Goal: Task Accomplishment & Management: Use online tool/utility

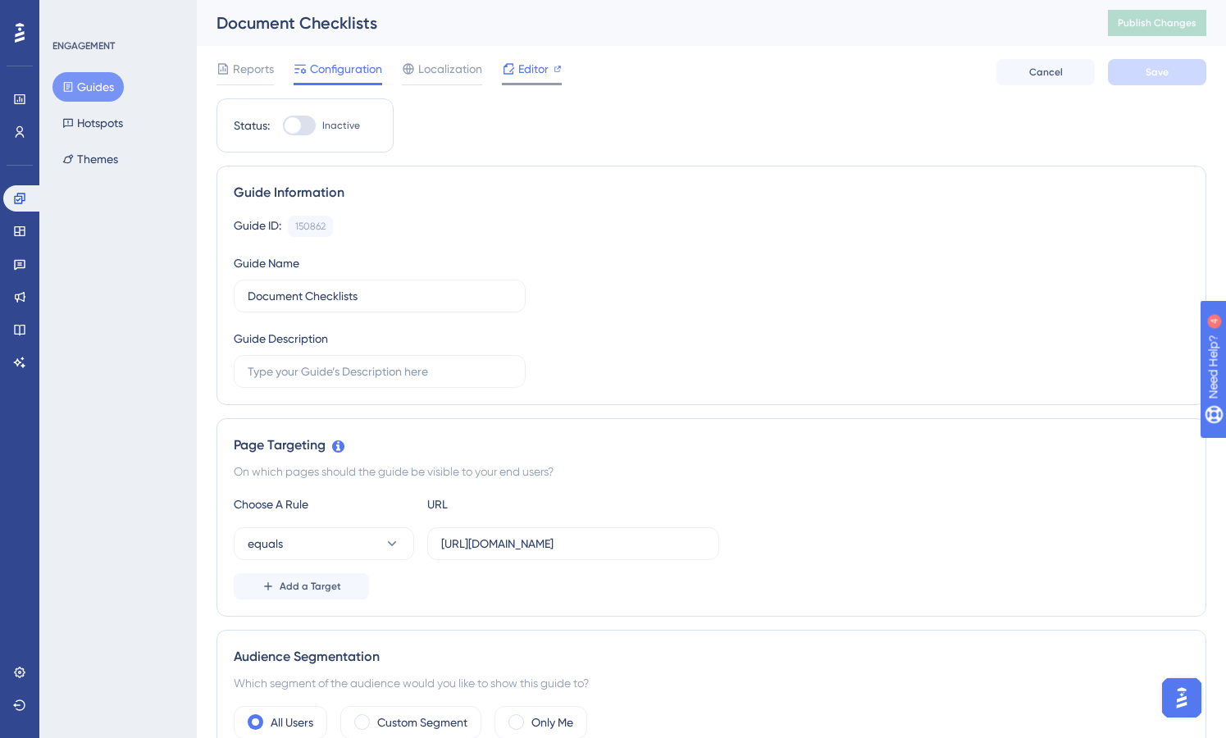
click at [536, 71] on span "Editor" at bounding box center [533, 69] width 30 height 20
click at [441, 70] on span "Localization" at bounding box center [450, 69] width 64 height 20
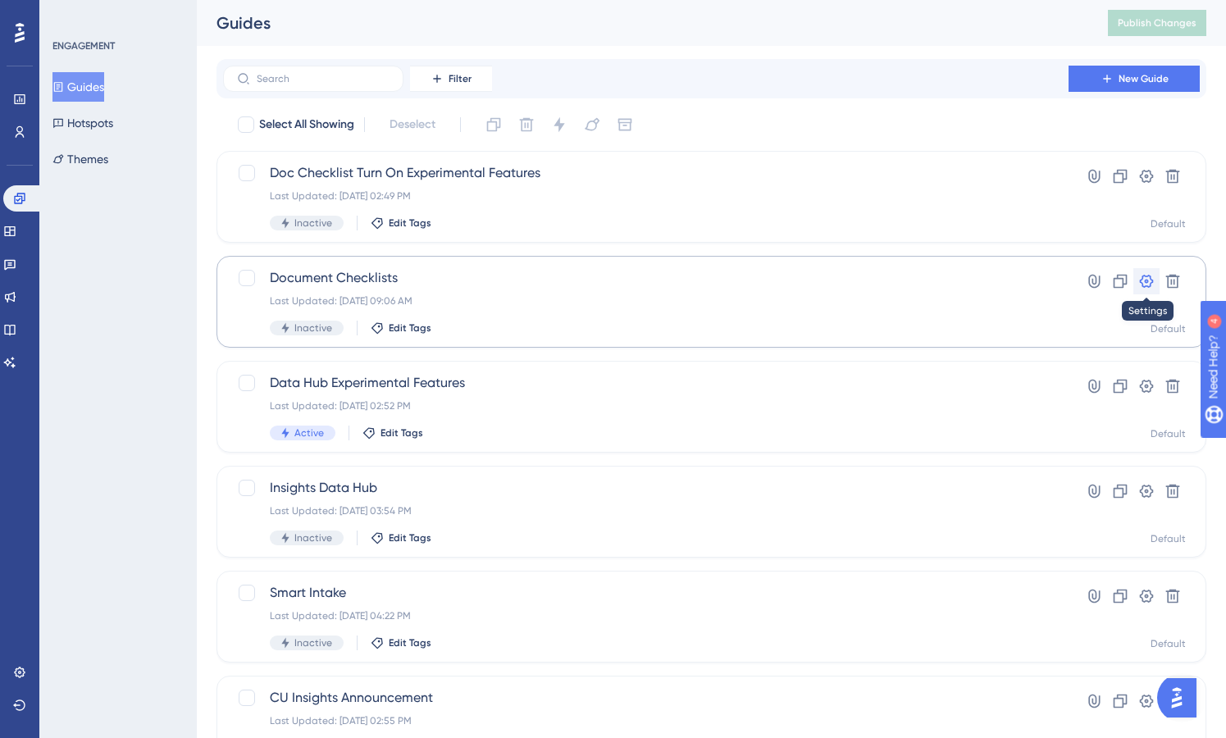
click at [1146, 276] on icon at bounding box center [1147, 281] width 14 height 13
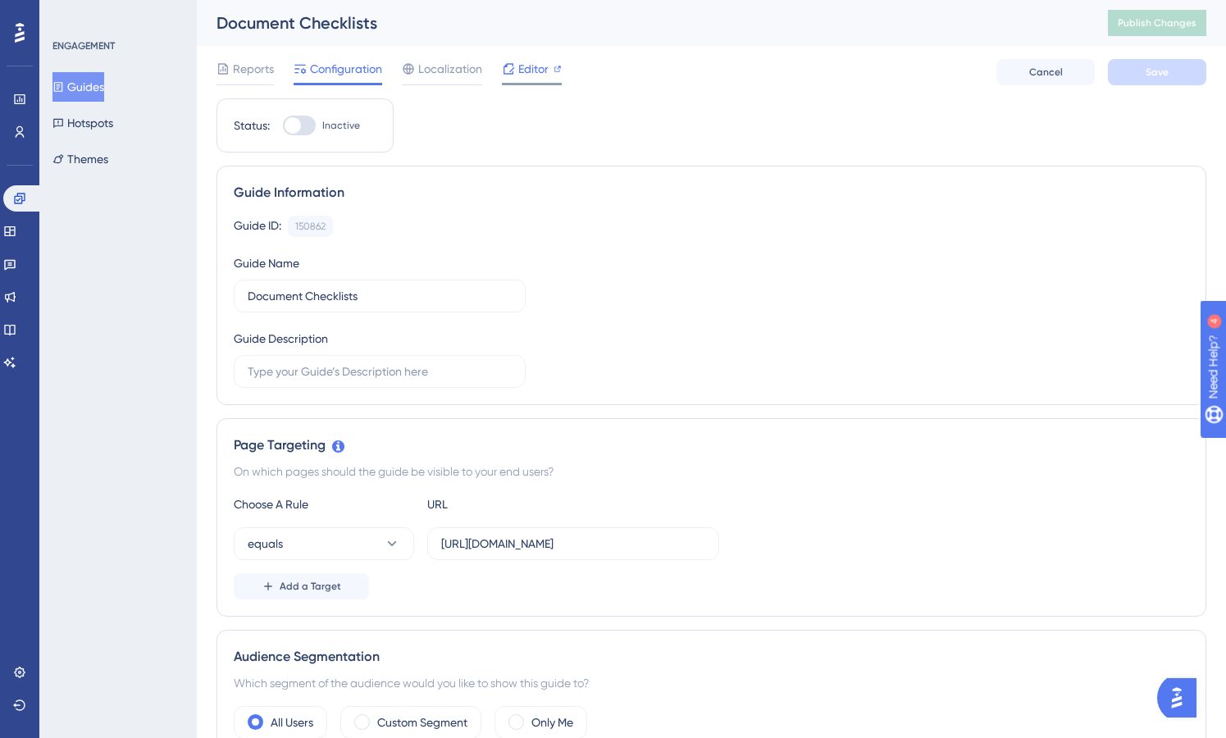
click at [534, 75] on span "Editor" at bounding box center [533, 69] width 30 height 20
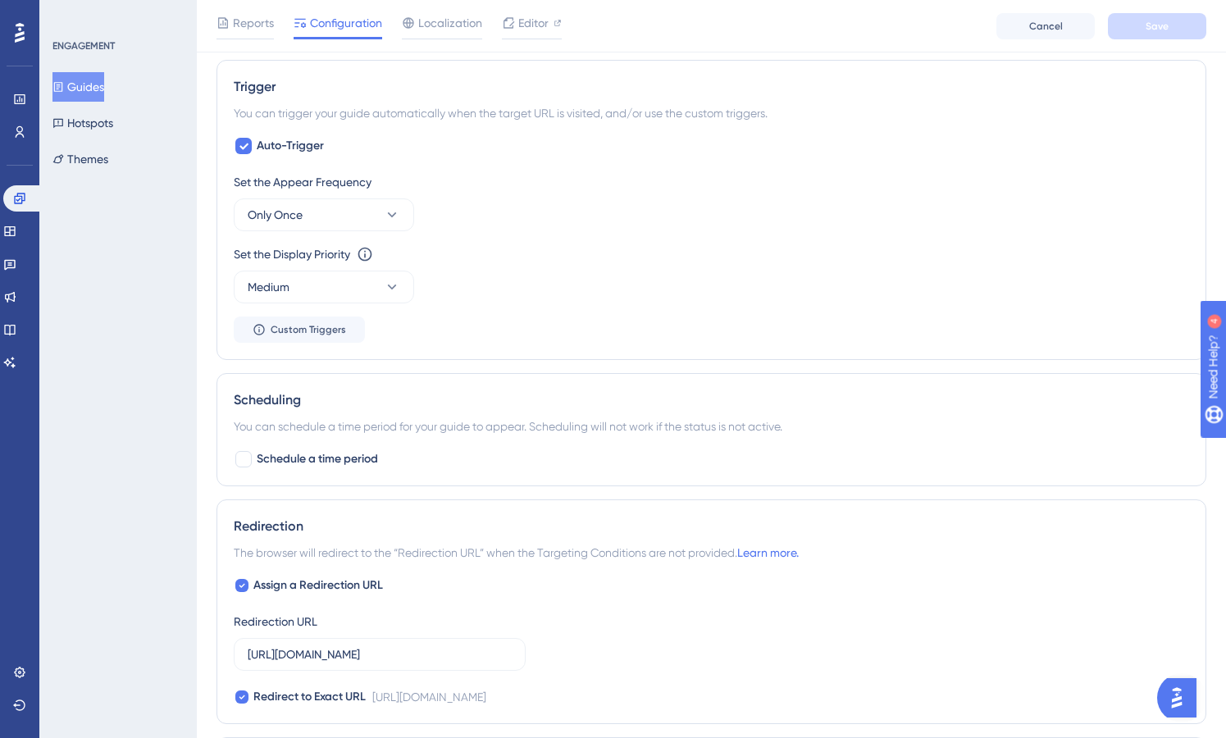
scroll to position [713, 0]
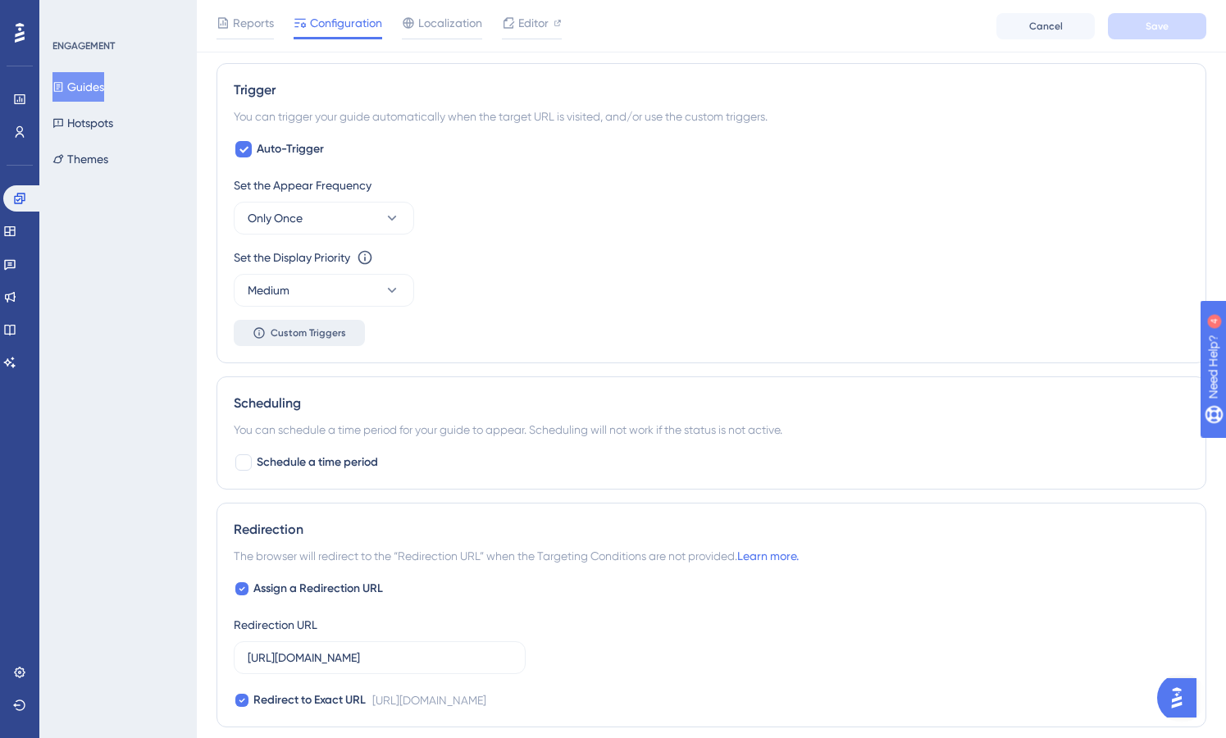
click at [315, 330] on span "Custom Triggers" at bounding box center [308, 332] width 75 height 13
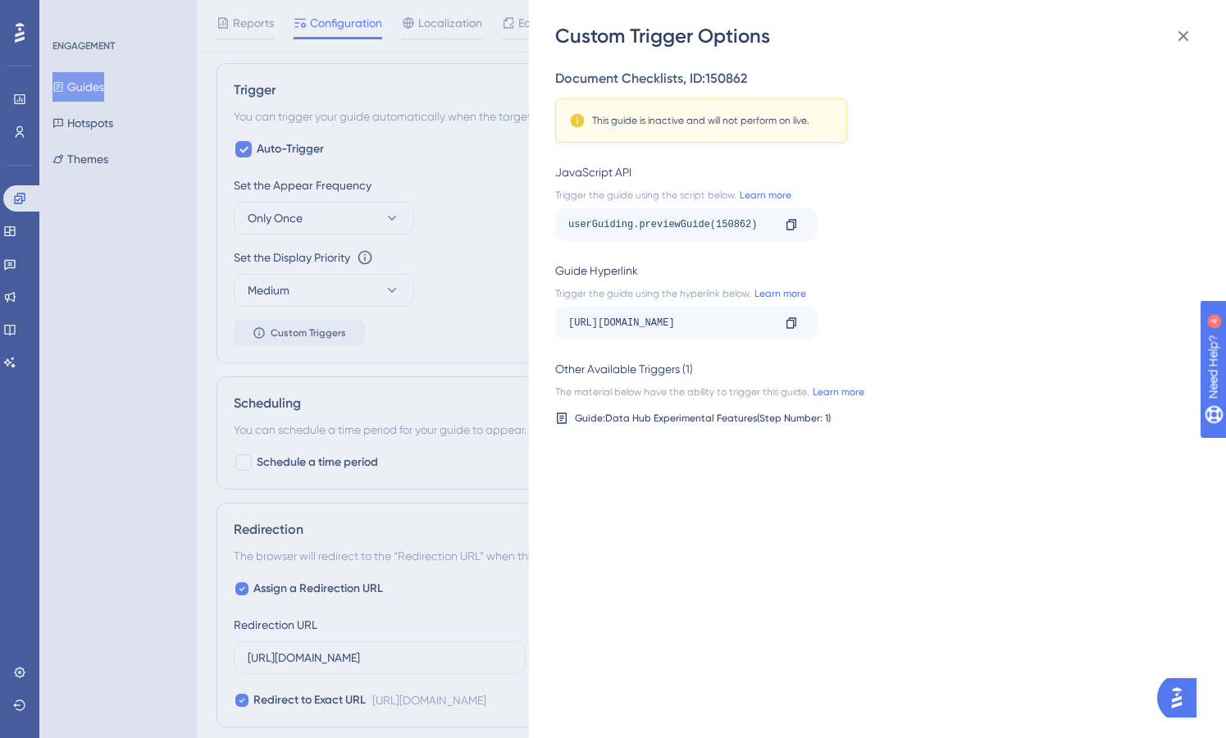
click at [732, 323] on div "https://app.canopytax.com/#/home/overview?__ug__=150862" at bounding box center [669, 323] width 203 height 26
click at [732, 324] on div "https://app.canopytax.com/#/home/overview?__ug__=150862" at bounding box center [669, 323] width 203 height 26
click at [787, 322] on icon at bounding box center [792, 322] width 10 height 11
copy div "https://app.canopytax.com/#/home/overview?__ug__=150862 Copy"
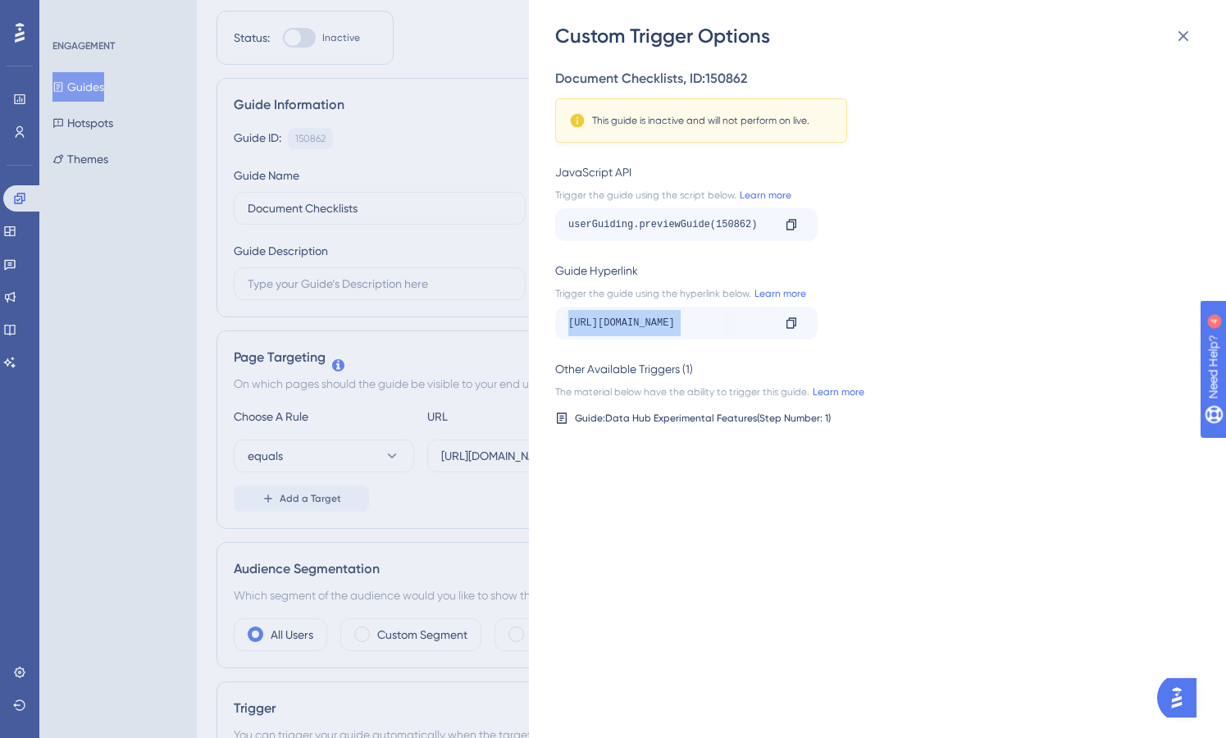
scroll to position [40, 0]
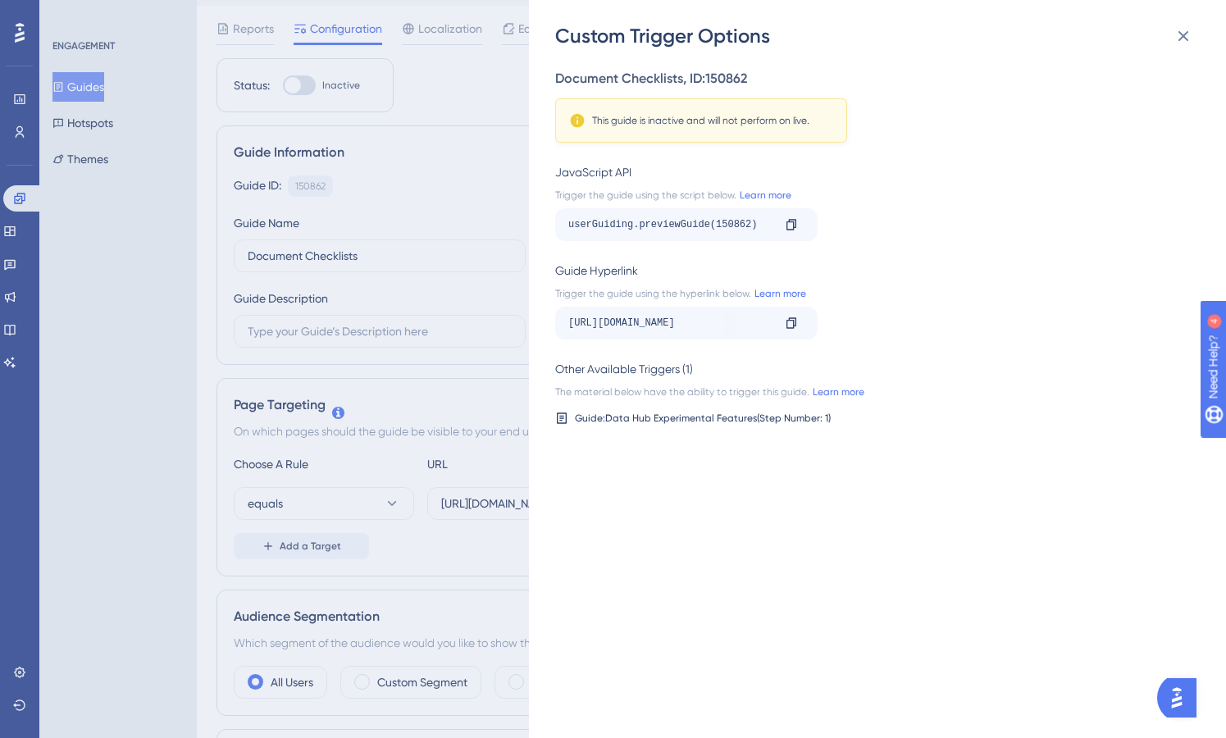
click at [91, 89] on div "Custom Trigger Options Document Checklists , ID: 150862 This guide is inactive …" at bounding box center [613, 369] width 1226 height 738
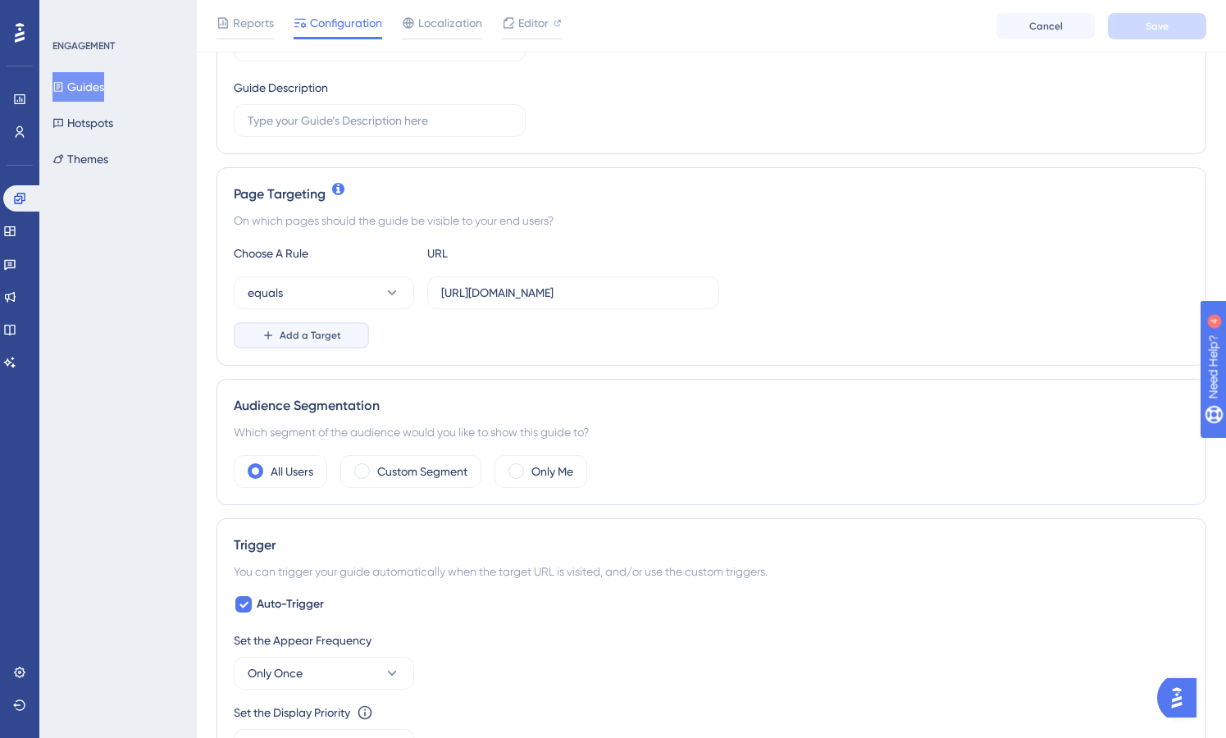
click at [336, 334] on span "Add a Target" at bounding box center [311, 335] width 62 height 13
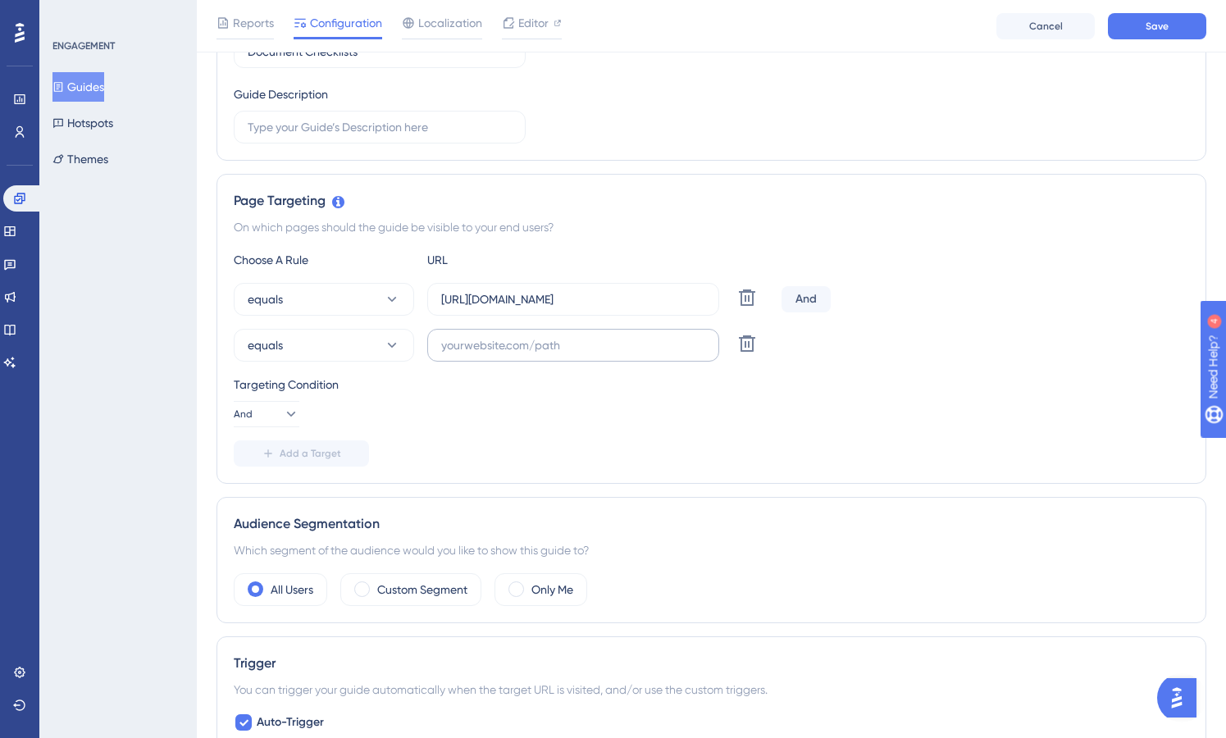
scroll to position [250, 0]
click at [809, 295] on div "And" at bounding box center [806, 300] width 49 height 26
click at [286, 405] on button "And" at bounding box center [267, 415] width 66 height 26
click at [271, 490] on div "Or Or" at bounding box center [266, 494] width 31 height 33
drag, startPoint x: 591, startPoint y: 297, endPoint x: 422, endPoint y: 298, distance: 169.0
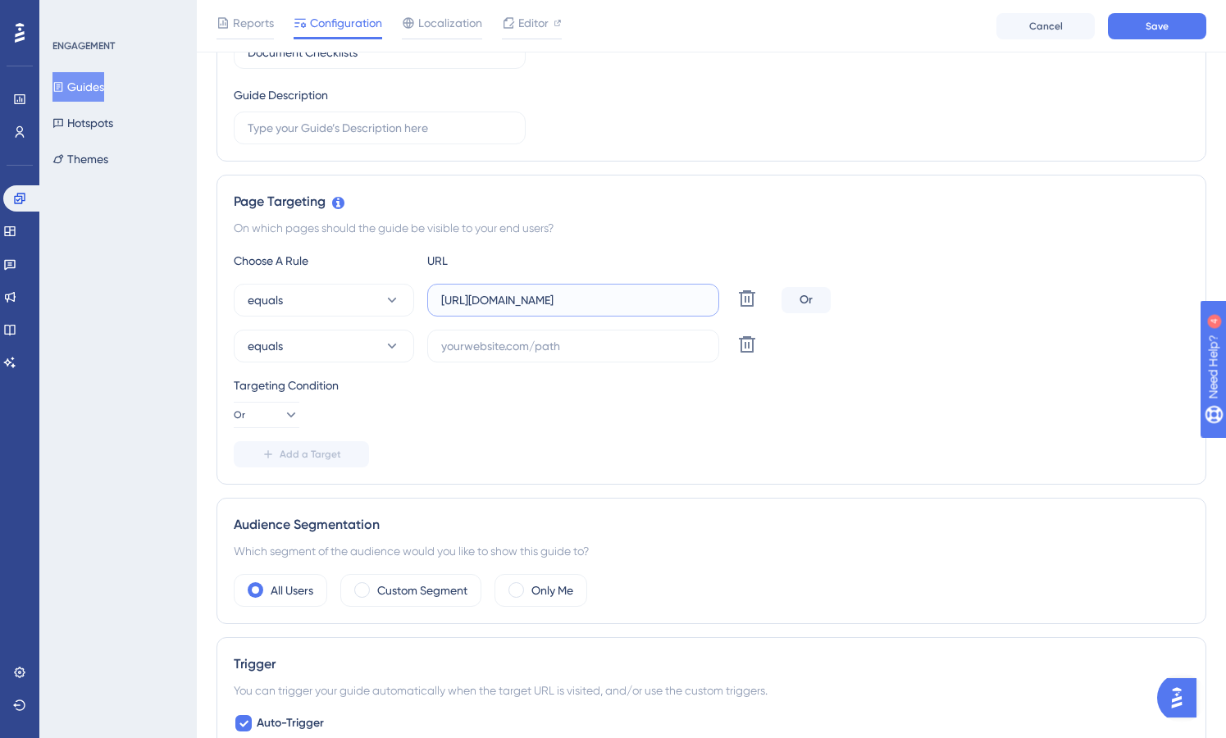
click at [422, 298] on div "equals https://app.canopytax.com/#/home/overview Delete" at bounding box center [504, 300] width 541 height 33
click at [495, 351] on input "text" at bounding box center [573, 346] width 264 height 18
paste input "https://app.canopytax.com"
type input "https://app.canopytax.com"
click at [1162, 22] on span "Save" at bounding box center [1157, 26] width 23 height 13
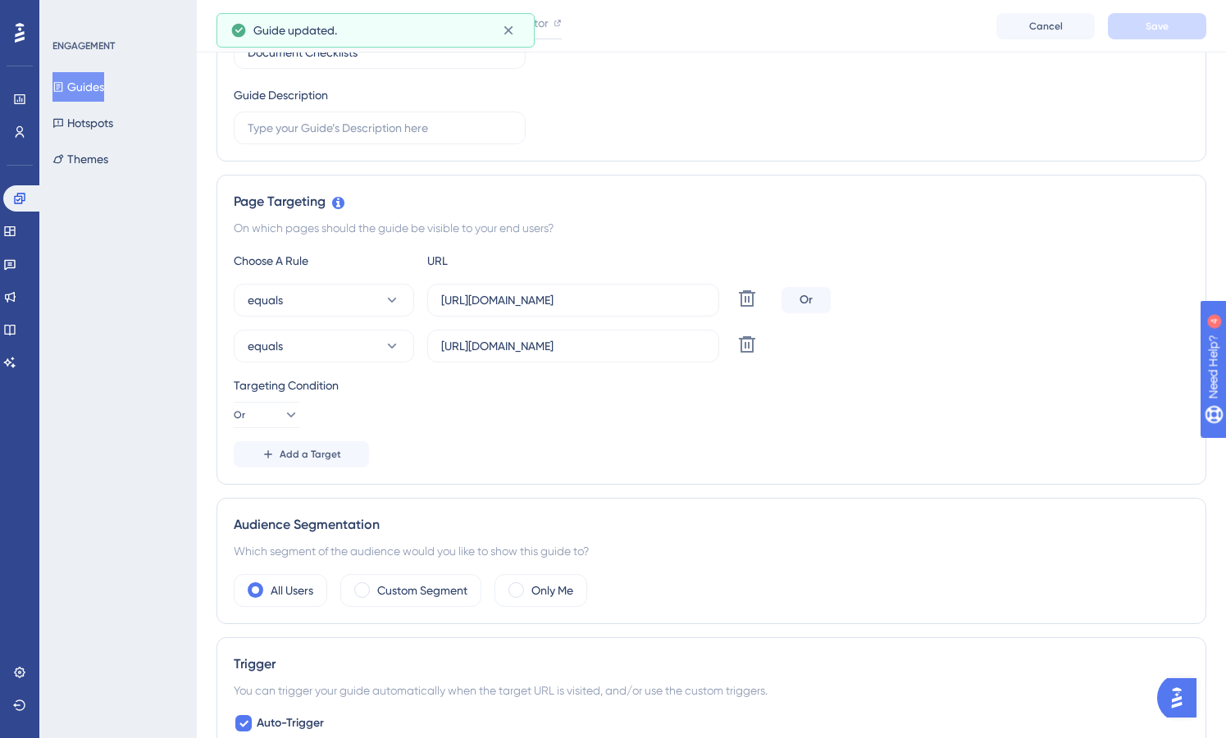
scroll to position [0, 0]
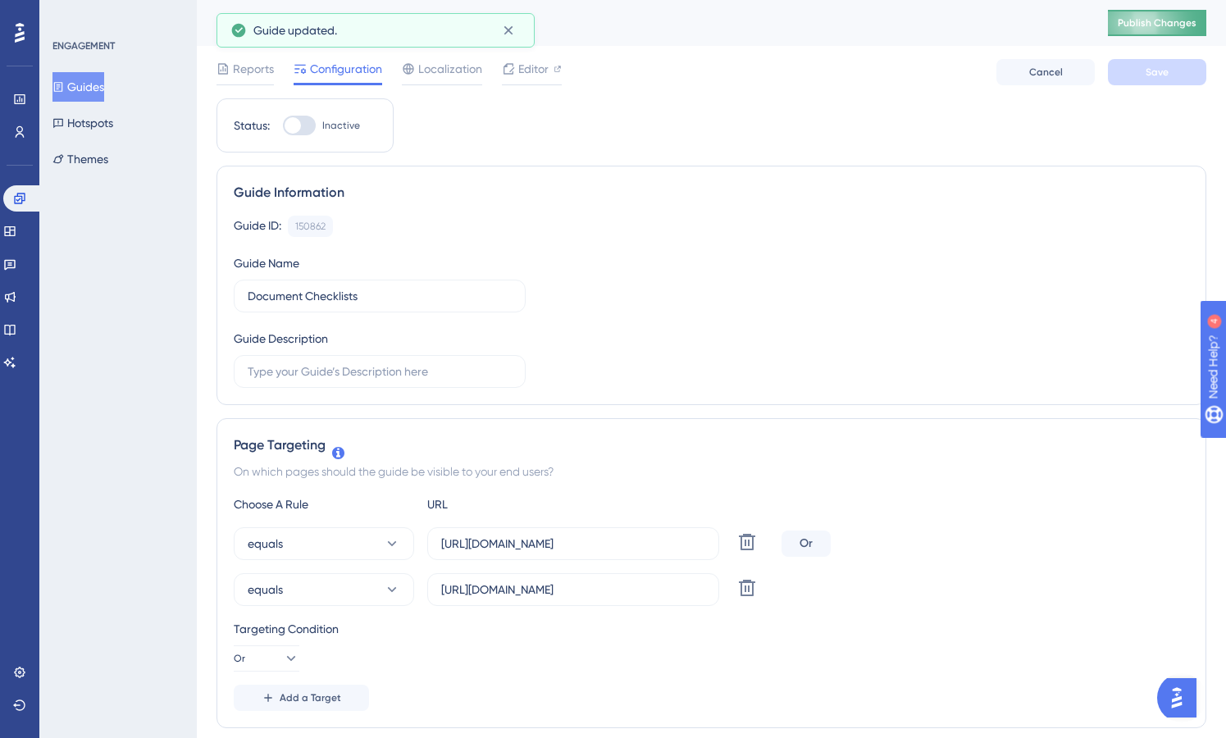
click at [1163, 17] on span "Publish Changes" at bounding box center [1157, 22] width 79 height 13
click at [534, 75] on span "Editor" at bounding box center [533, 69] width 30 height 20
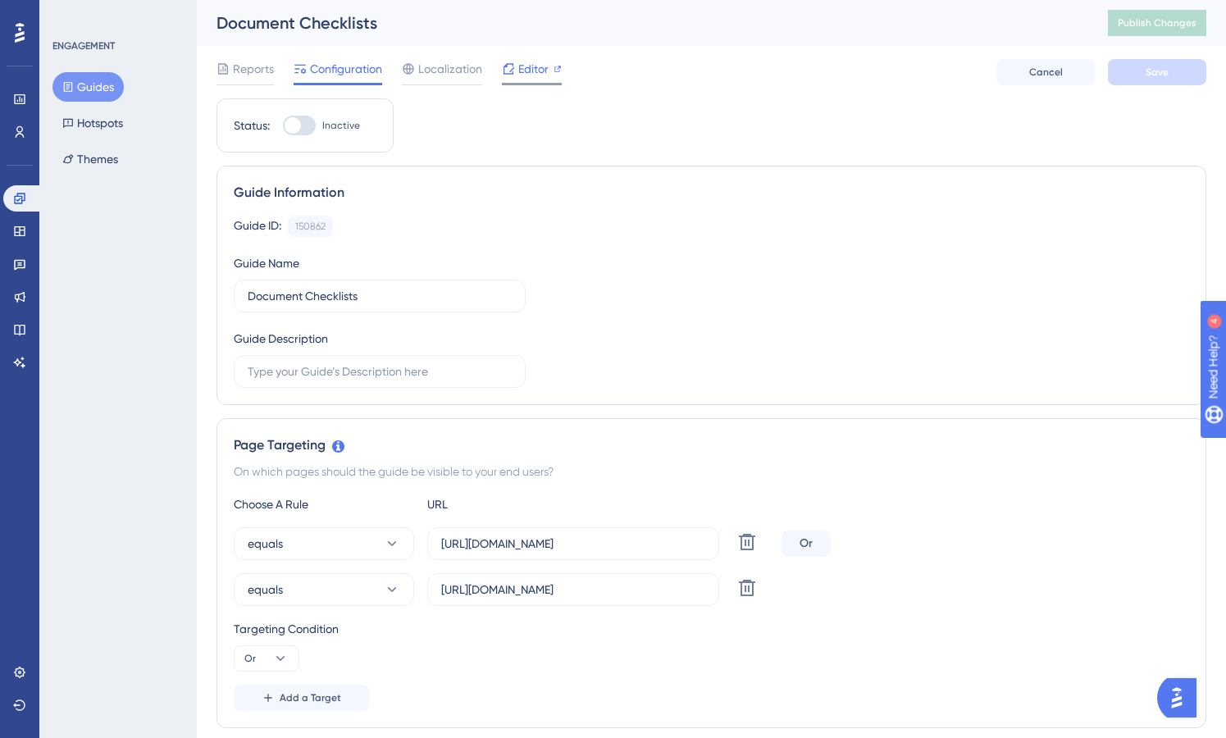
click at [531, 79] on div "Editor" at bounding box center [532, 72] width 60 height 26
click at [76, 84] on button "Guides" at bounding box center [88, 87] width 71 height 30
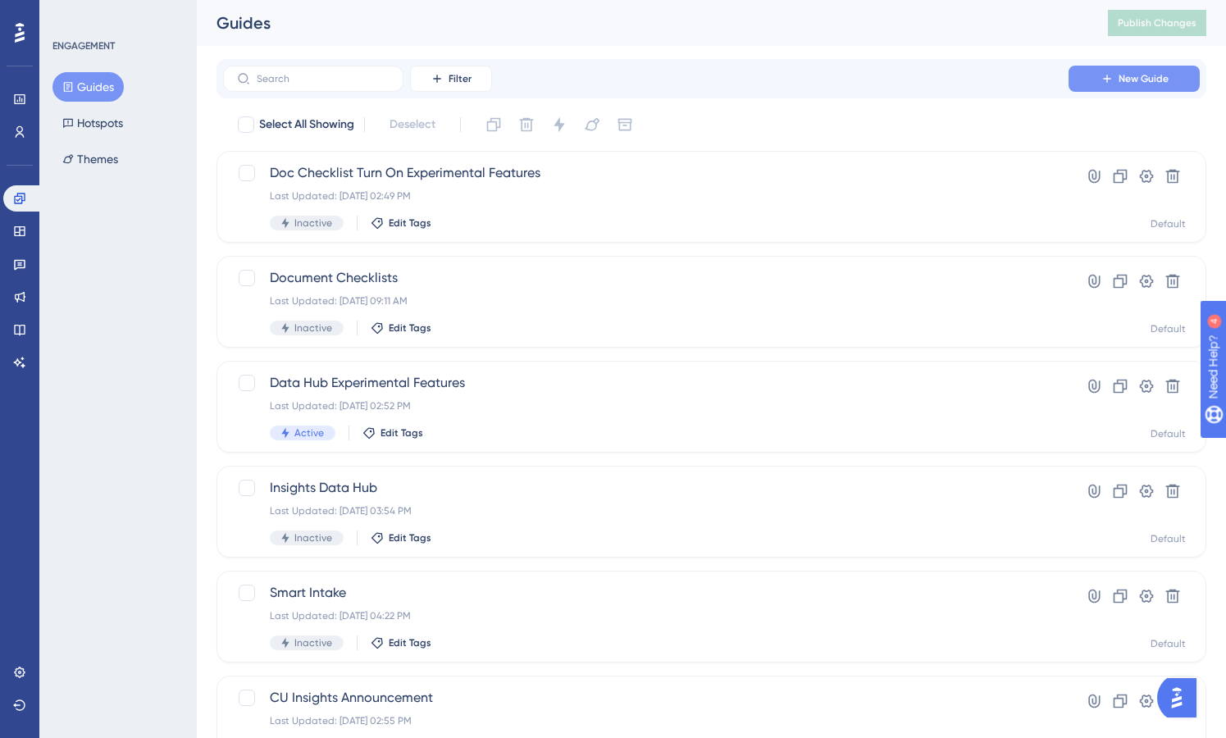
click at [1152, 77] on span "New Guide" at bounding box center [1144, 78] width 50 height 13
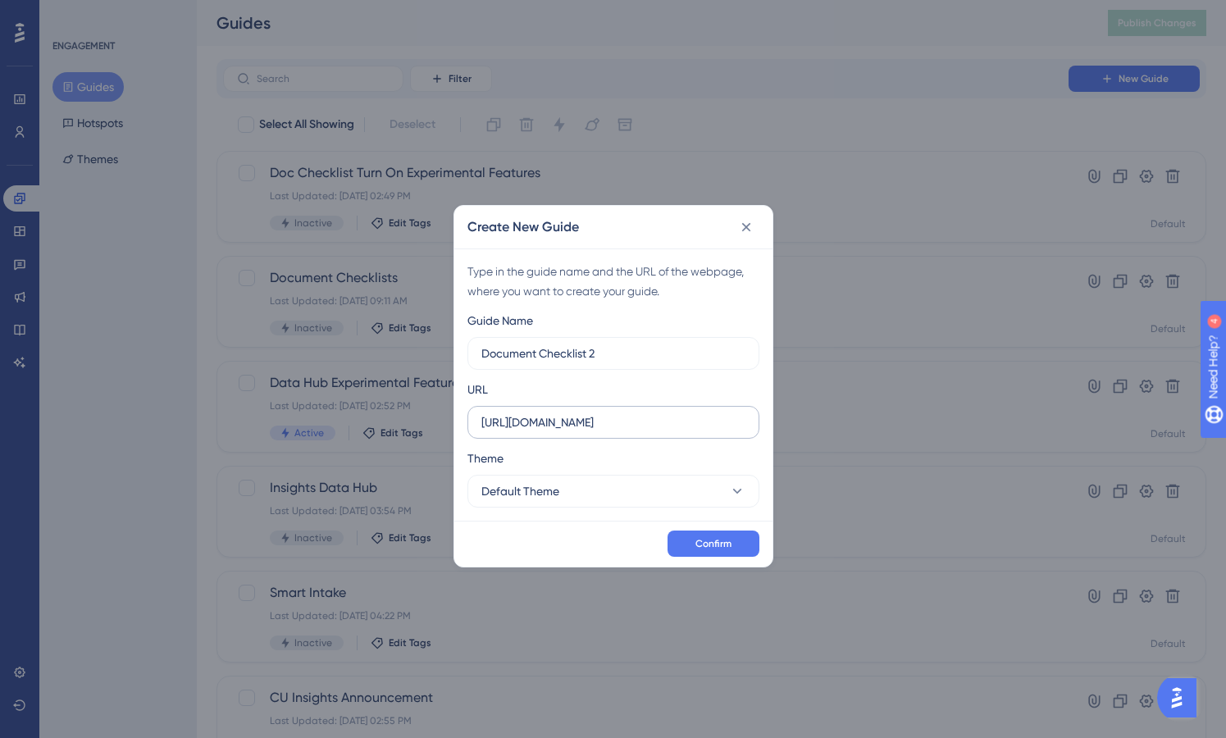
type input "Document Checklist 2"
click at [680, 418] on input "https://app.canopytax.com" at bounding box center [614, 422] width 264 height 18
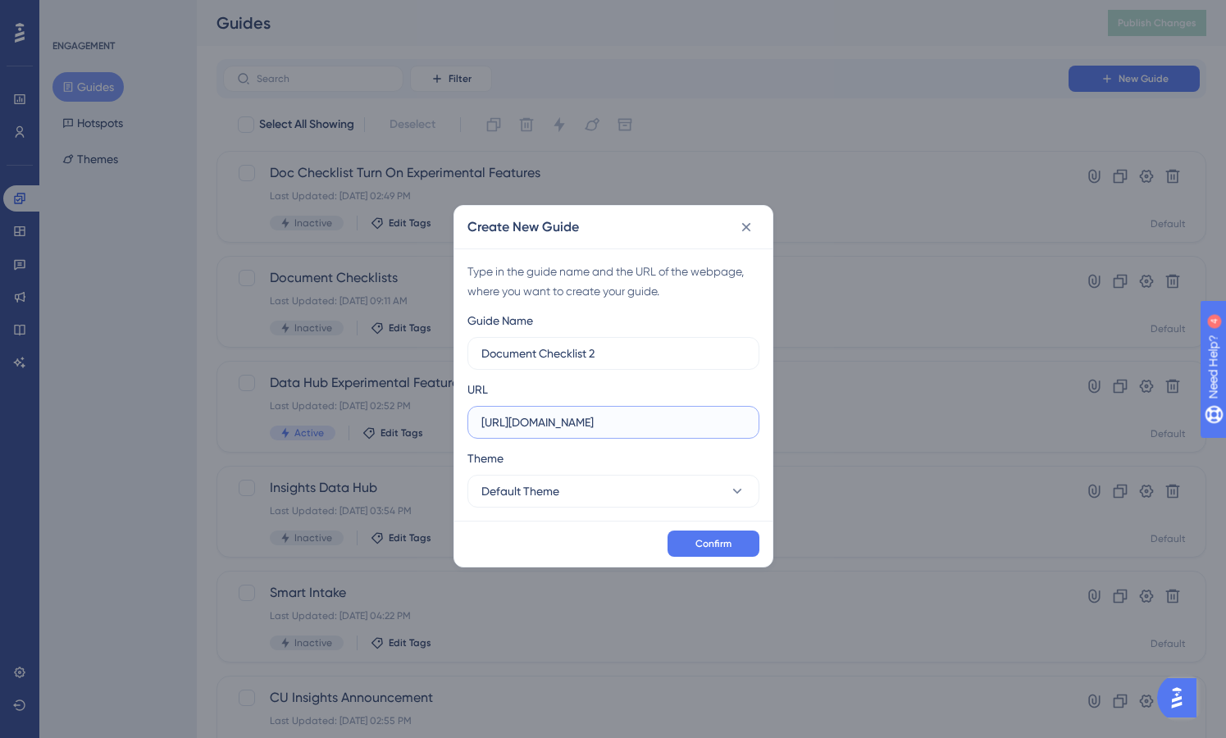
paste input "/#/home/overview"
type input "https://app.canopytax.com/#/home/overview"
click at [720, 541] on span "Confirm" at bounding box center [714, 543] width 36 height 13
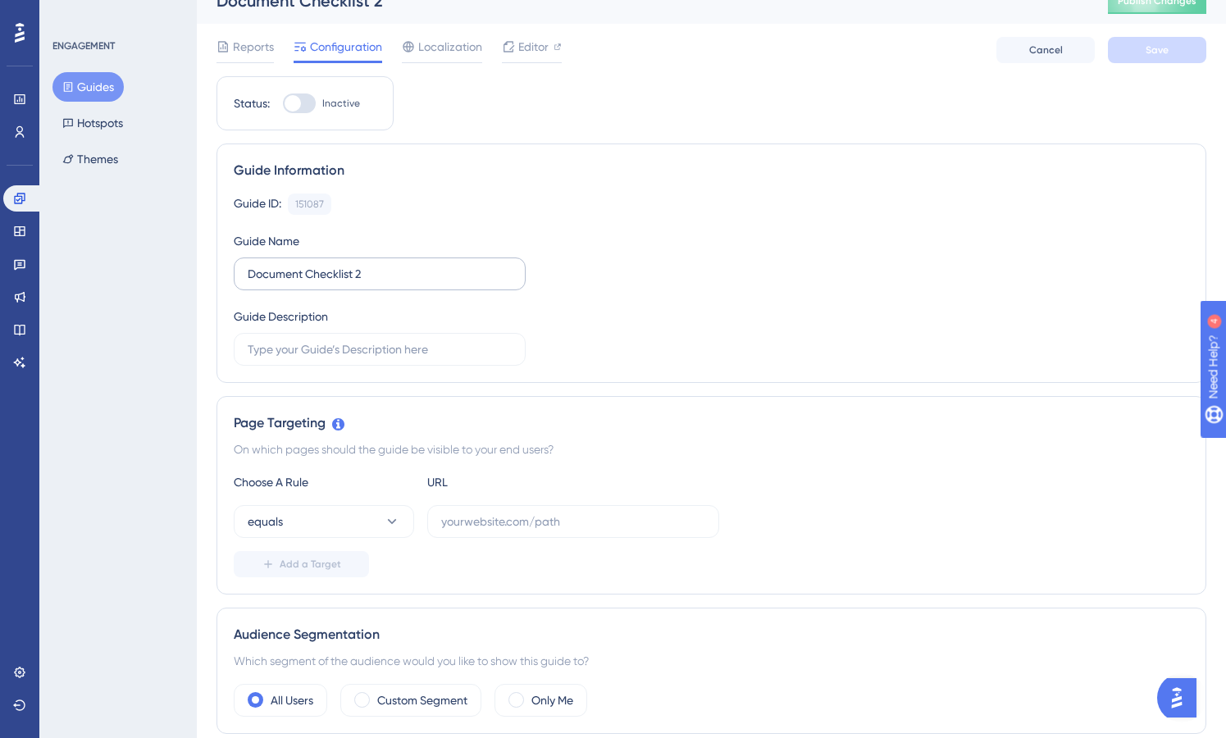
scroll to position [25, 0]
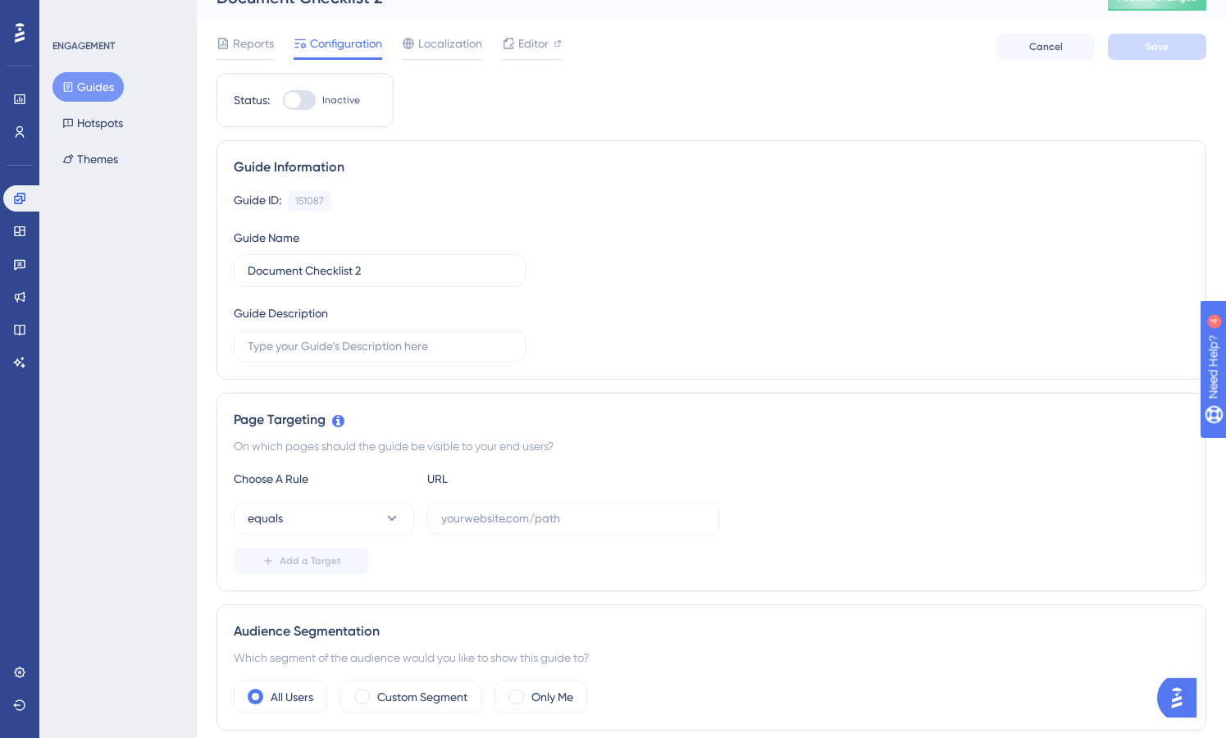
click at [103, 85] on button "Guides" at bounding box center [88, 87] width 71 height 30
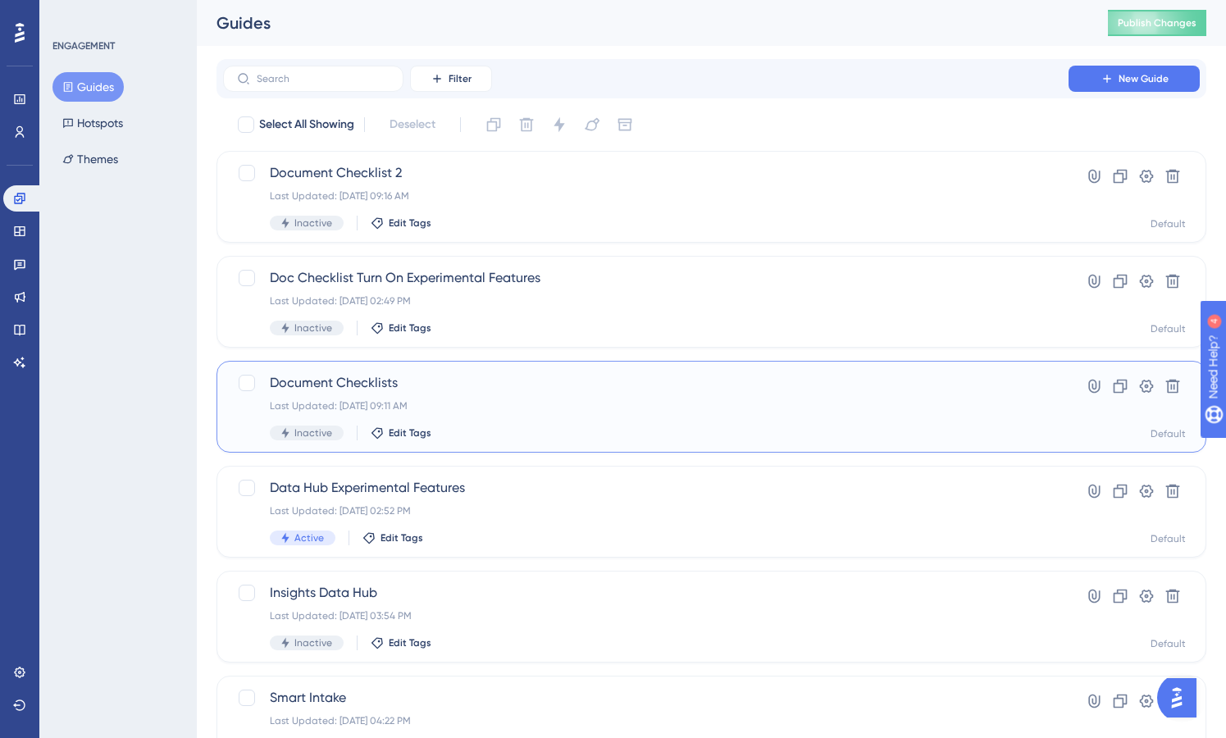
click at [360, 374] on span "Document Checklists" at bounding box center [646, 383] width 752 height 20
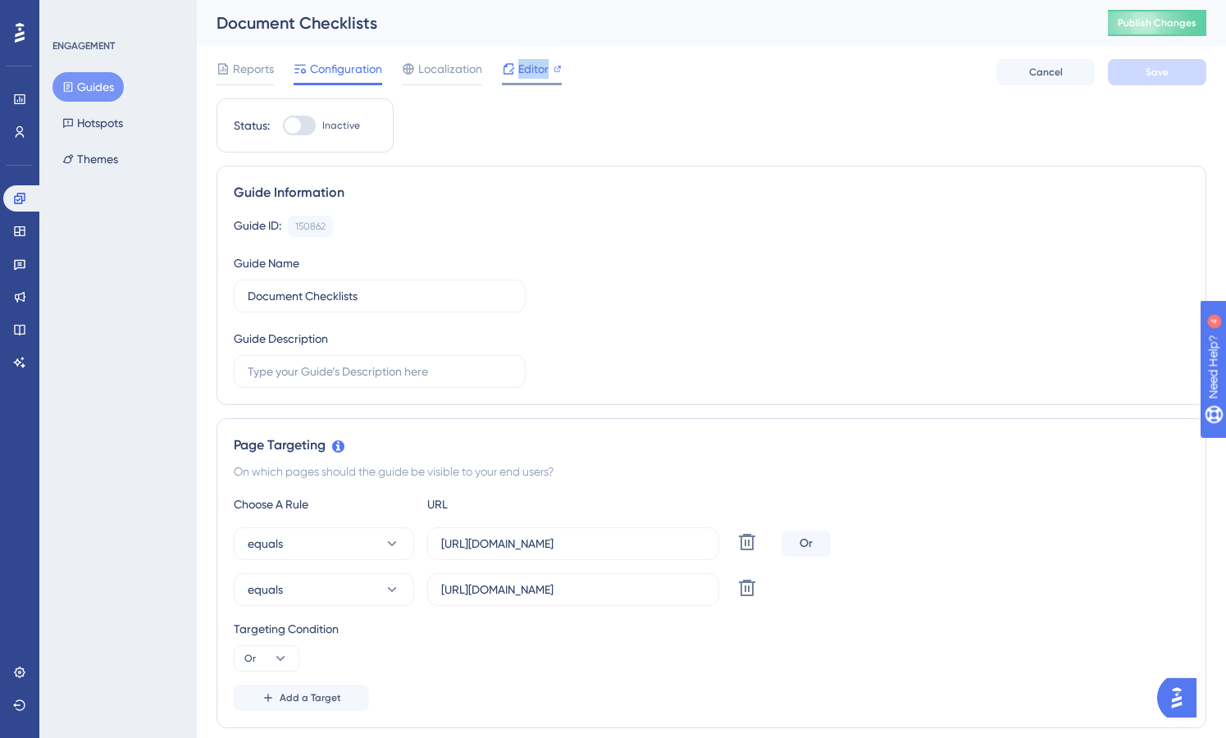
click at [528, 72] on span "Editor" at bounding box center [533, 69] width 30 height 20
click at [92, 84] on button "Guides" at bounding box center [88, 87] width 71 height 30
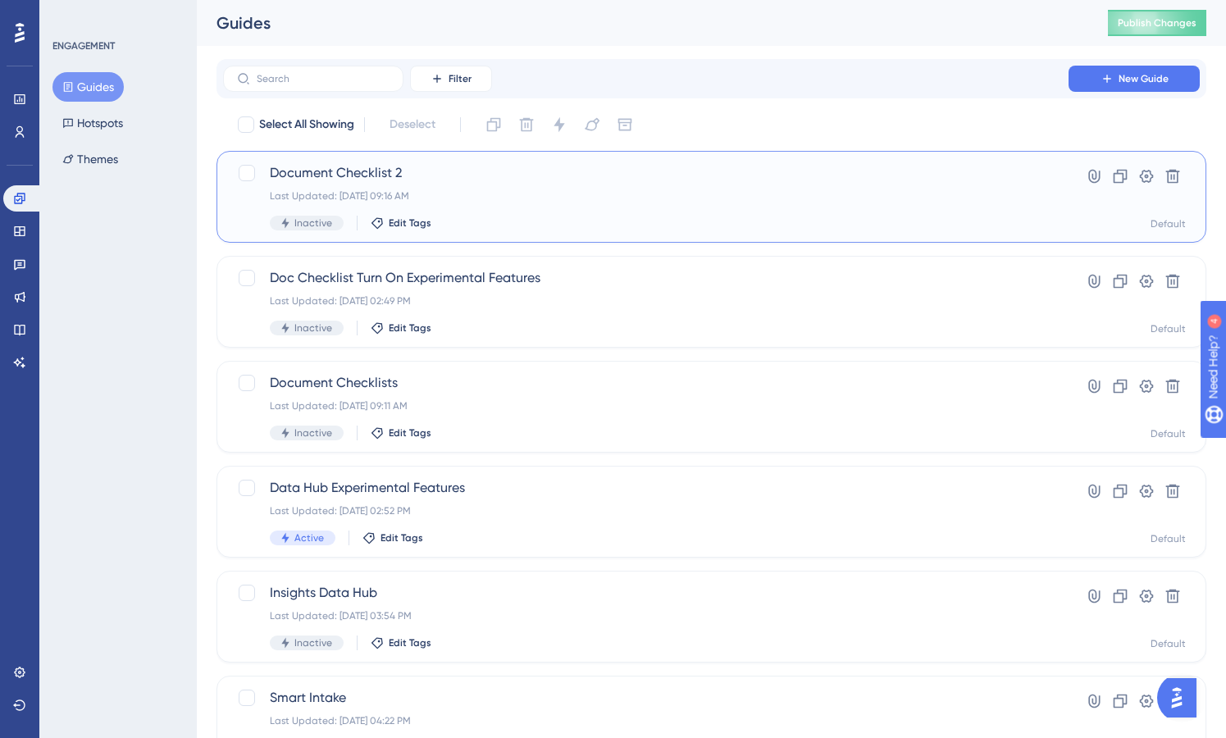
click at [309, 171] on span "Document Checklist 2" at bounding box center [646, 173] width 752 height 20
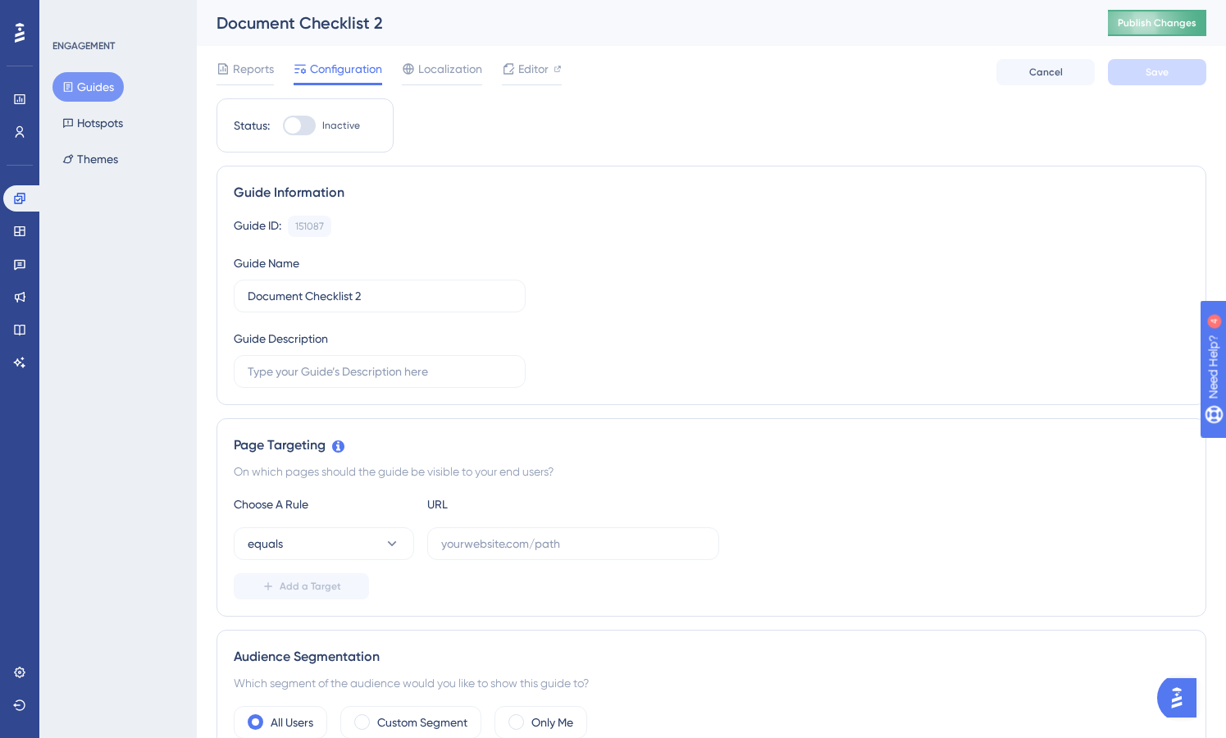
click at [1144, 25] on span "Publish Changes" at bounding box center [1157, 22] width 79 height 13
click at [535, 73] on span "Editor" at bounding box center [533, 69] width 30 height 20
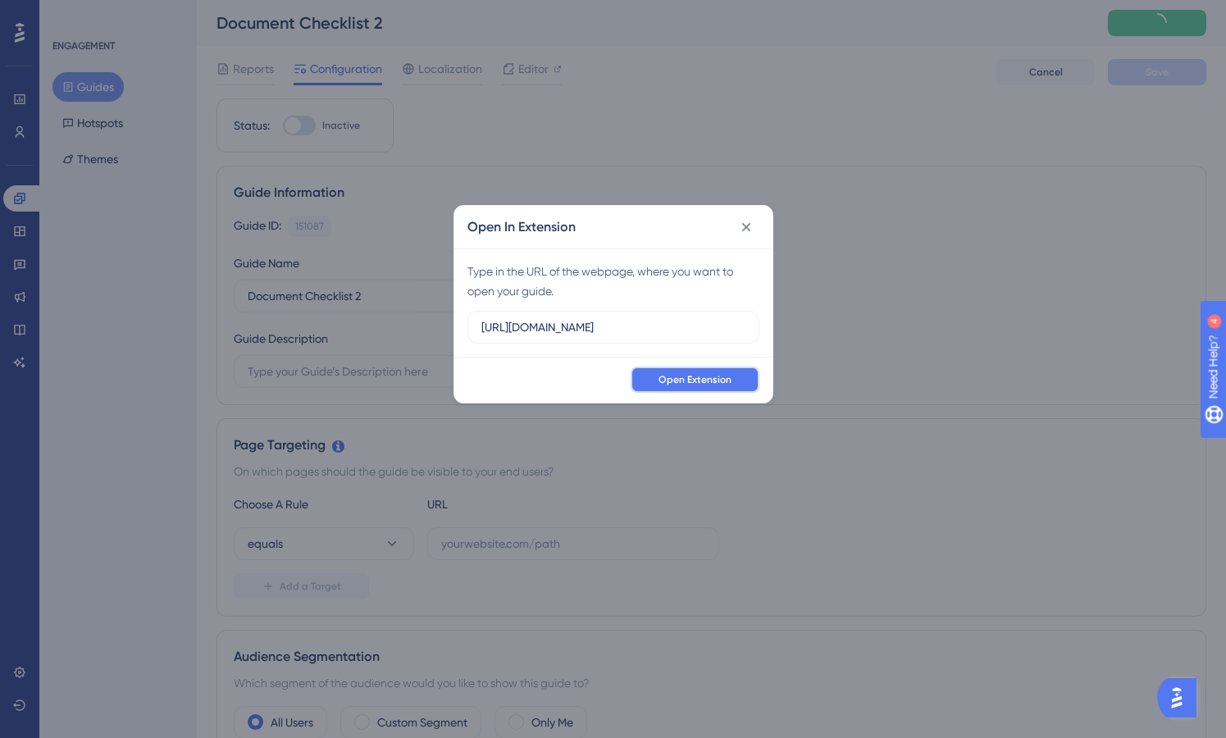
click at [719, 377] on span "Open Extension" at bounding box center [695, 379] width 73 height 13
click at [698, 375] on span "Open Extension" at bounding box center [695, 379] width 73 height 13
drag, startPoint x: 746, startPoint y: 222, endPoint x: 866, endPoint y: 175, distance: 129.6
click at [746, 222] on icon at bounding box center [746, 227] width 16 height 16
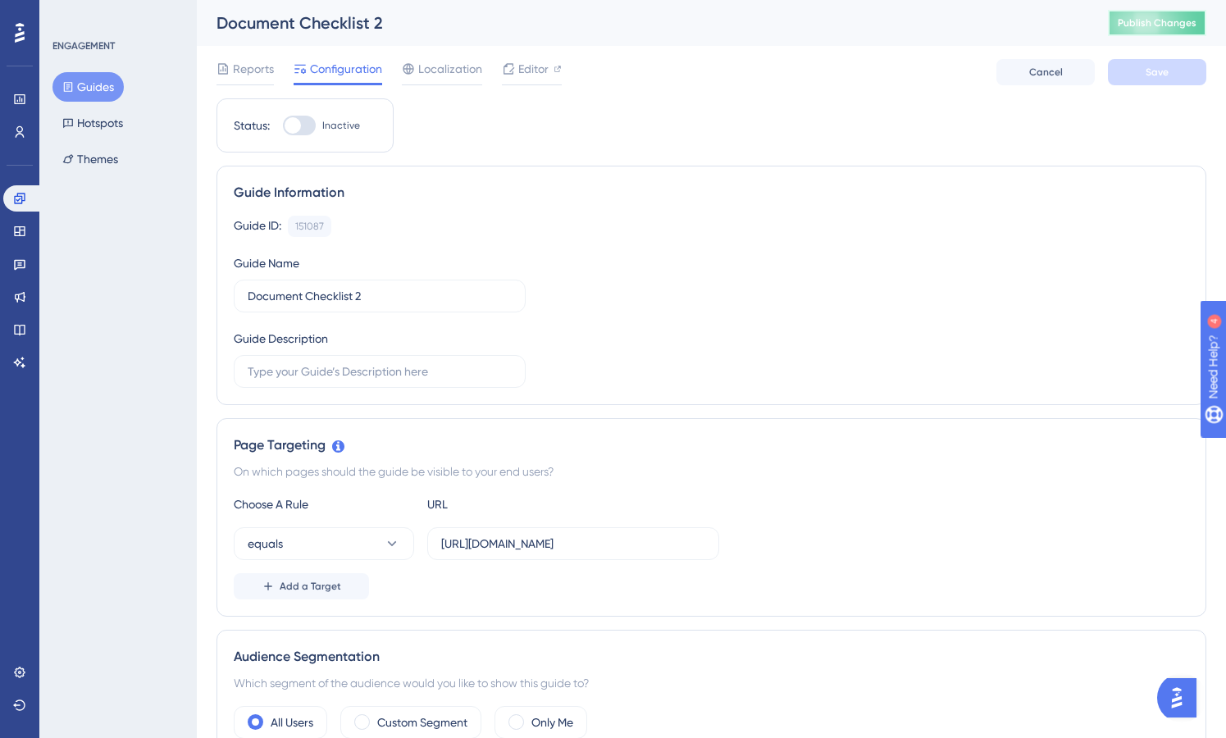
click at [1130, 25] on span "Publish Changes" at bounding box center [1157, 22] width 79 height 13
click at [97, 85] on button "Guides" at bounding box center [88, 87] width 71 height 30
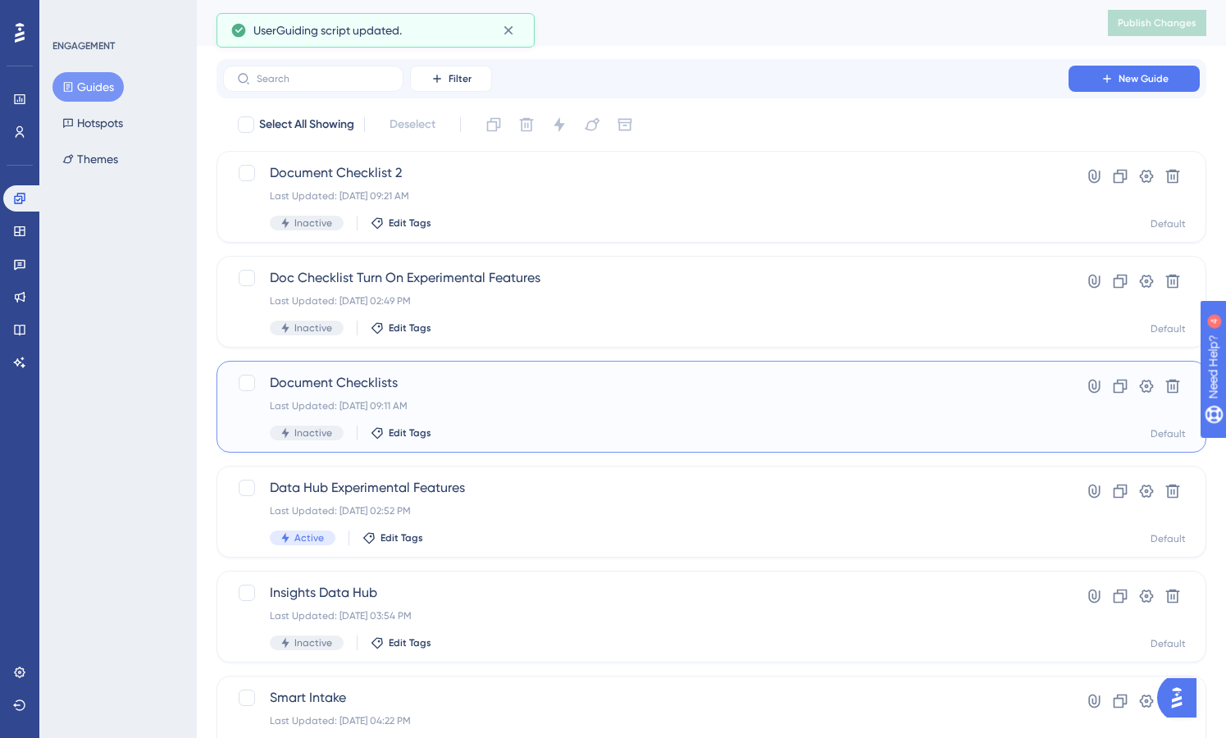
click at [371, 376] on span "Document Checklists" at bounding box center [646, 383] width 752 height 20
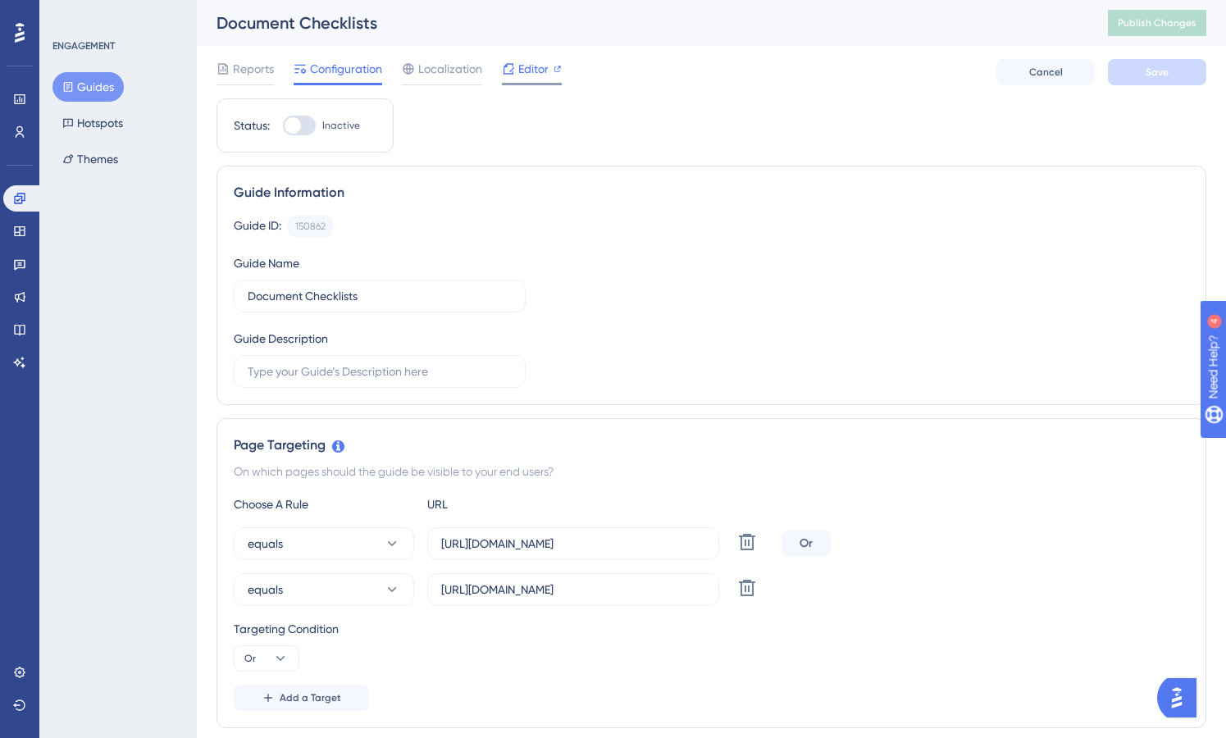
click at [530, 63] on span "Editor" at bounding box center [533, 69] width 30 height 20
click at [1189, 20] on span "Publish Changes" at bounding box center [1157, 22] width 79 height 13
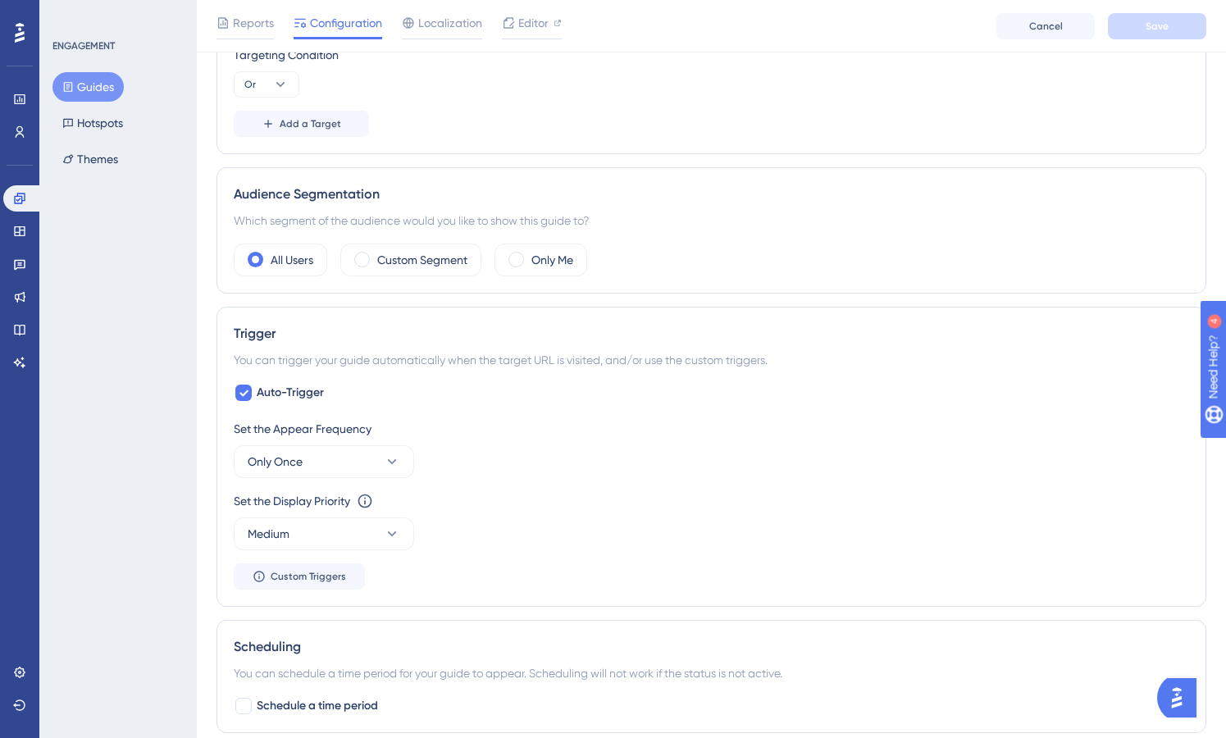
scroll to position [584, 0]
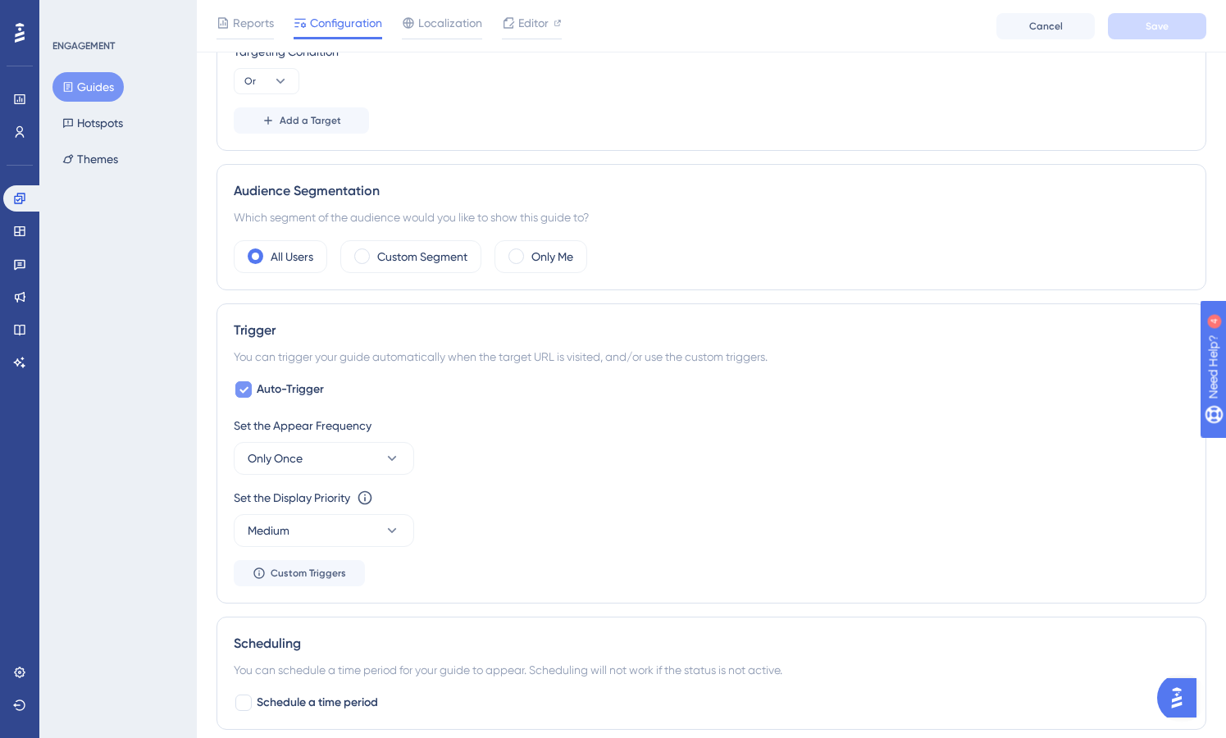
click at [241, 393] on icon at bounding box center [244, 389] width 10 height 13
checkbox input "false"
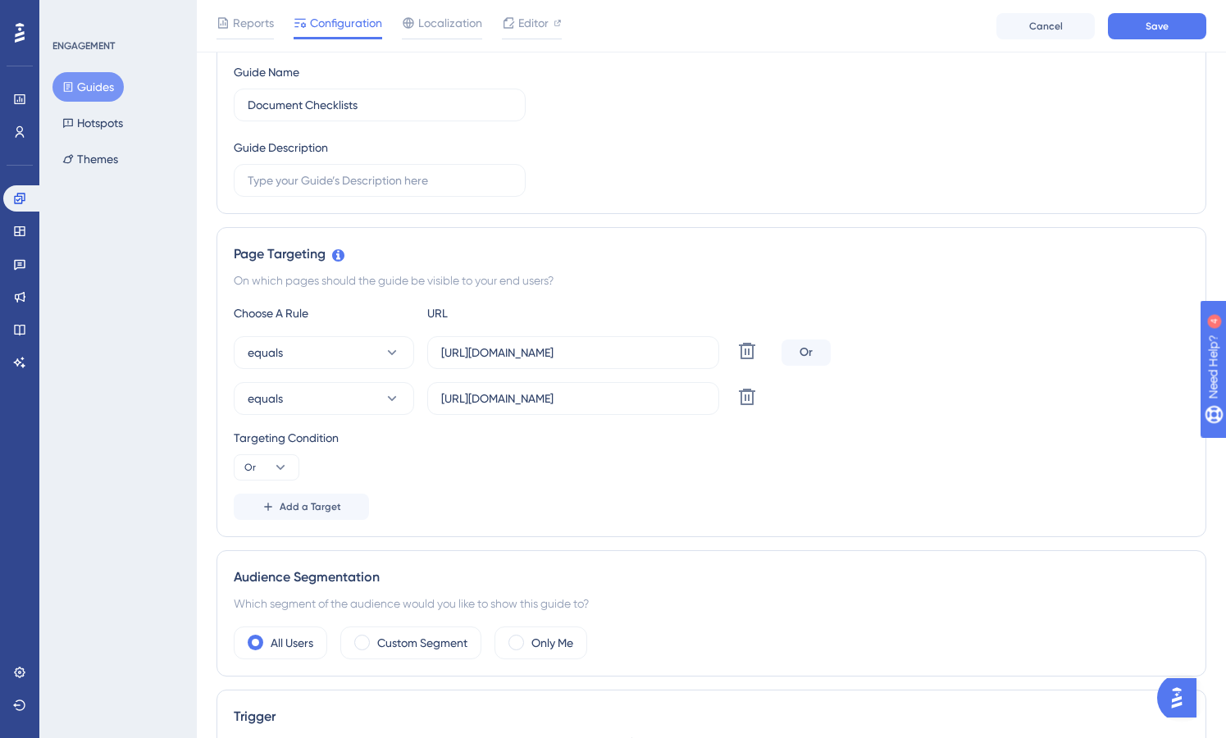
scroll to position [0, 0]
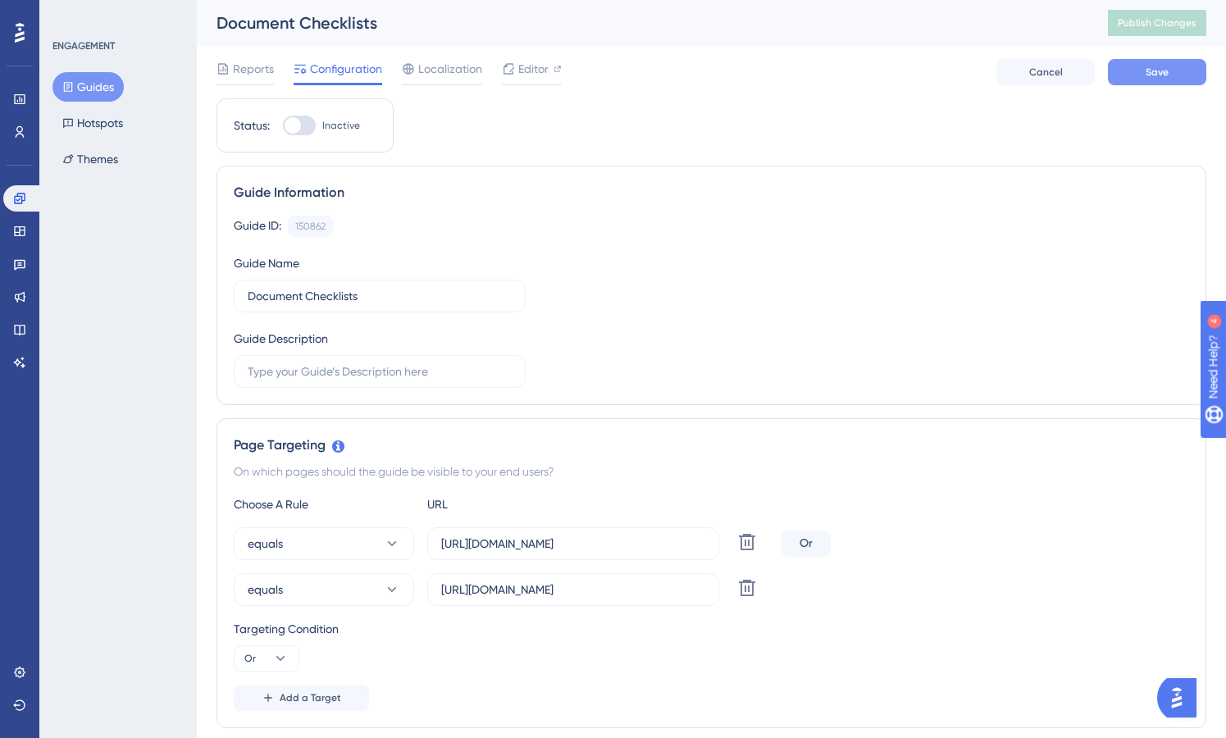
click at [1162, 77] on span "Save" at bounding box center [1157, 72] width 23 height 13
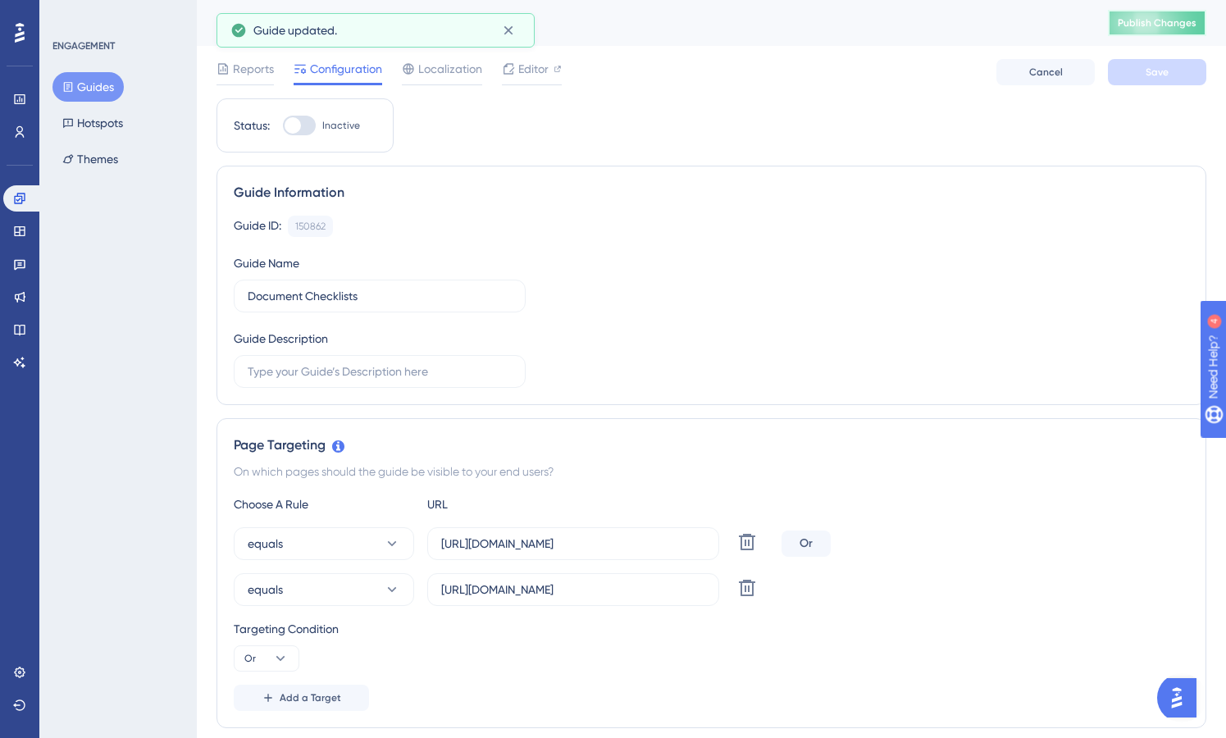
click at [1139, 14] on button "Publish Changes" at bounding box center [1157, 23] width 98 height 26
click at [76, 82] on button "Guides" at bounding box center [88, 87] width 71 height 30
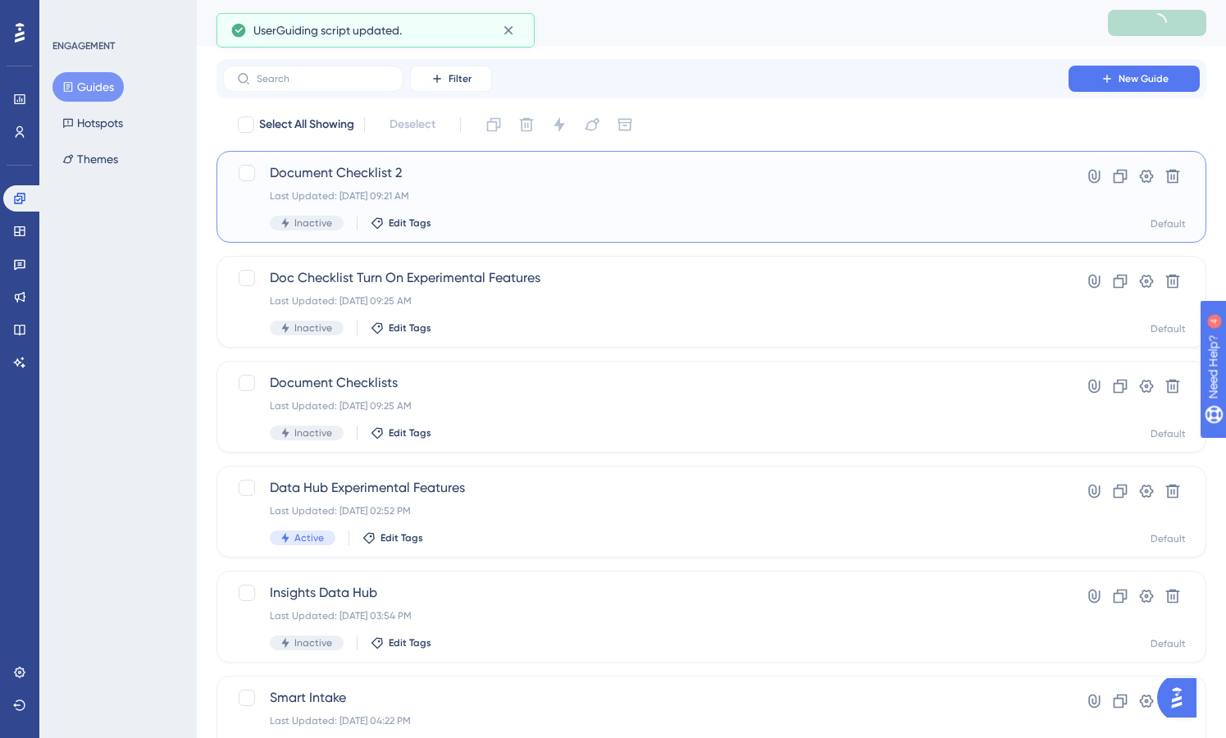
click at [377, 173] on span "Document Checklist 2" at bounding box center [646, 173] width 752 height 20
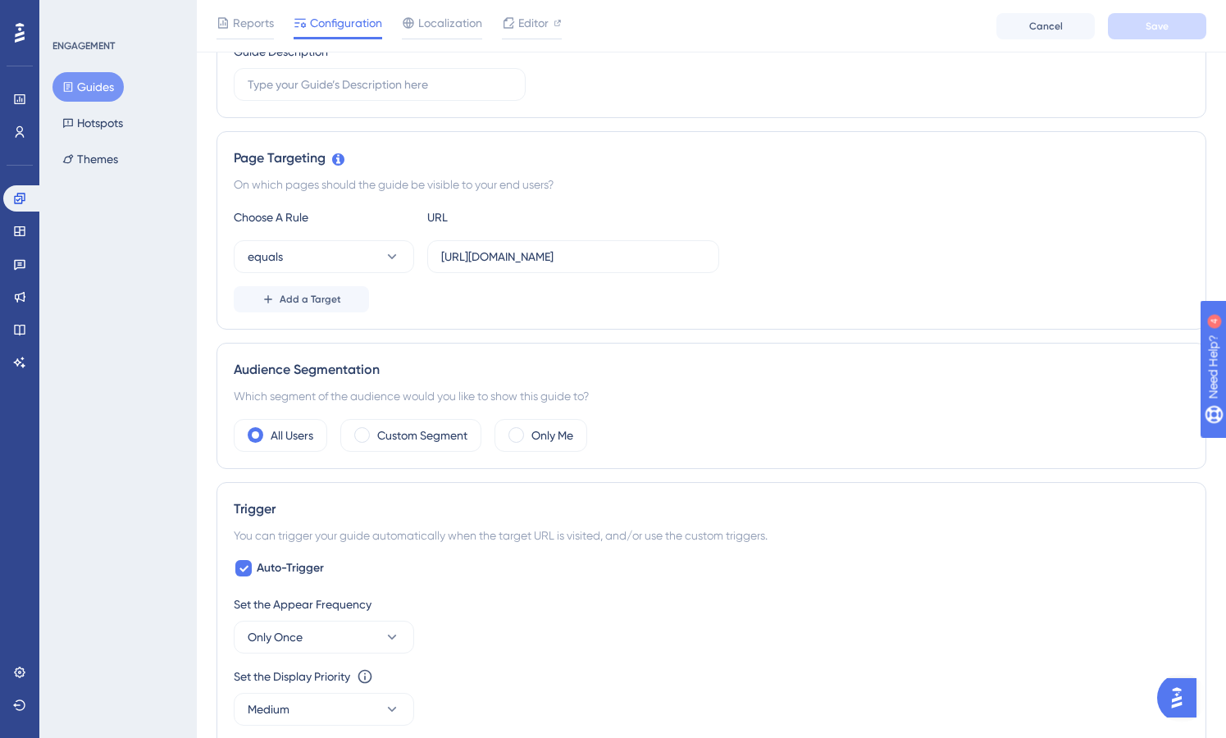
scroll to position [307, 0]
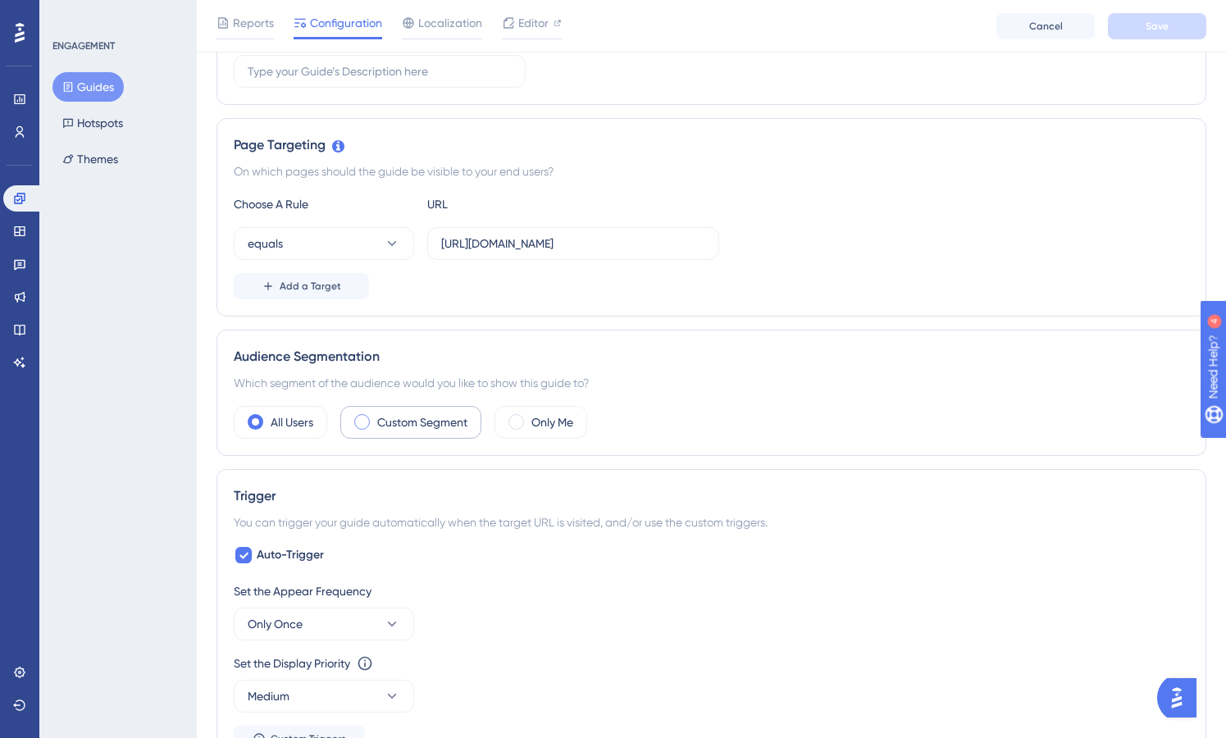
click at [375, 419] on div "Custom Segment" at bounding box center [410, 422] width 141 height 33
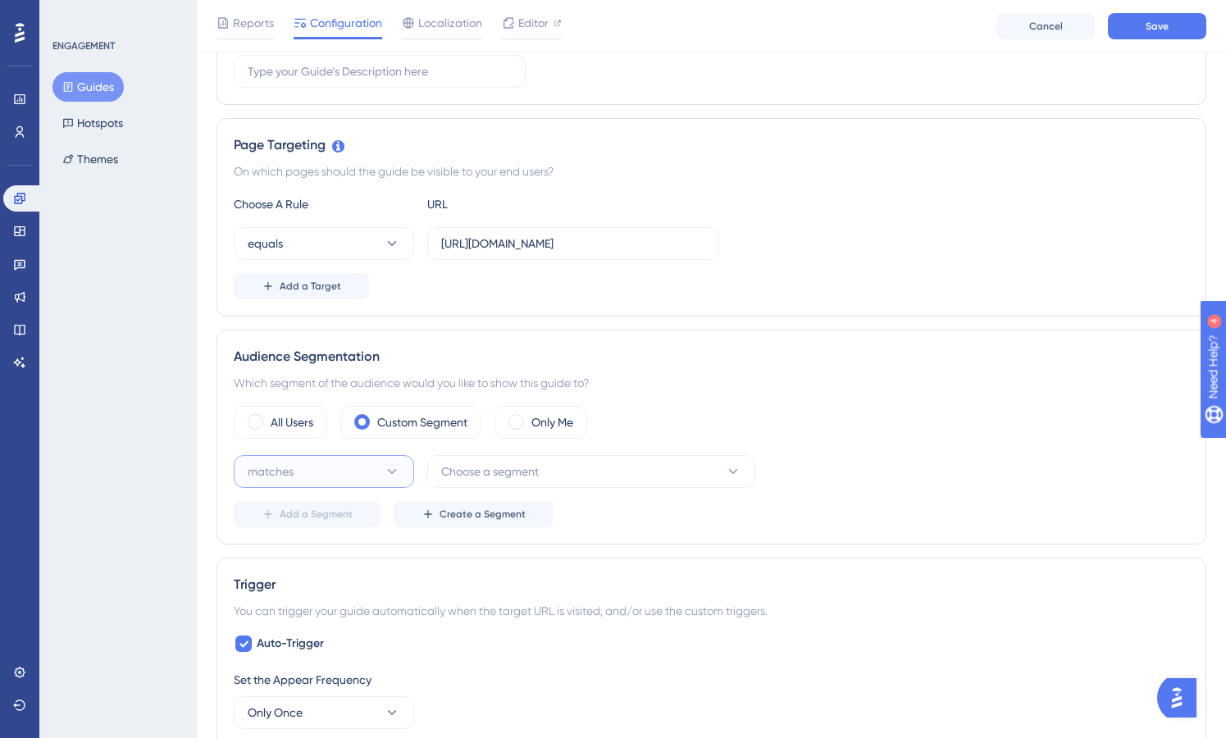
click at [395, 464] on icon at bounding box center [392, 471] width 16 height 16
click at [548, 463] on button "Choose a segment" at bounding box center [591, 471] width 328 height 33
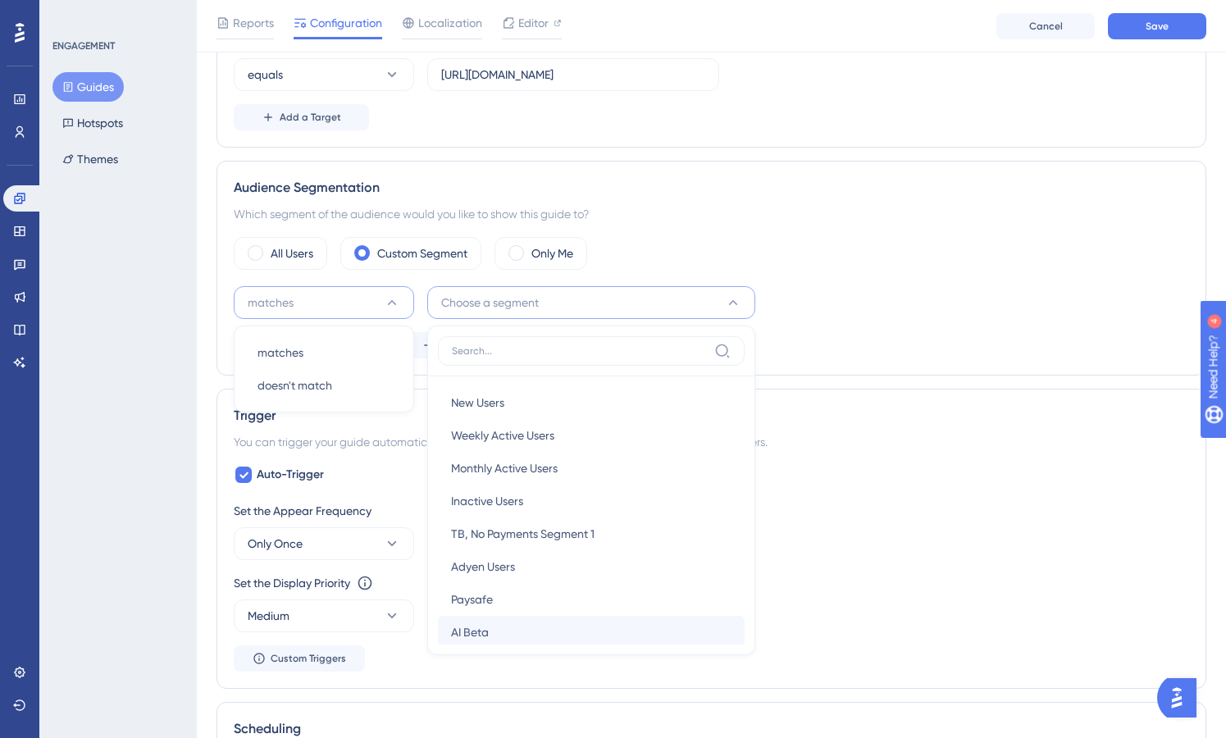
scroll to position [457, 0]
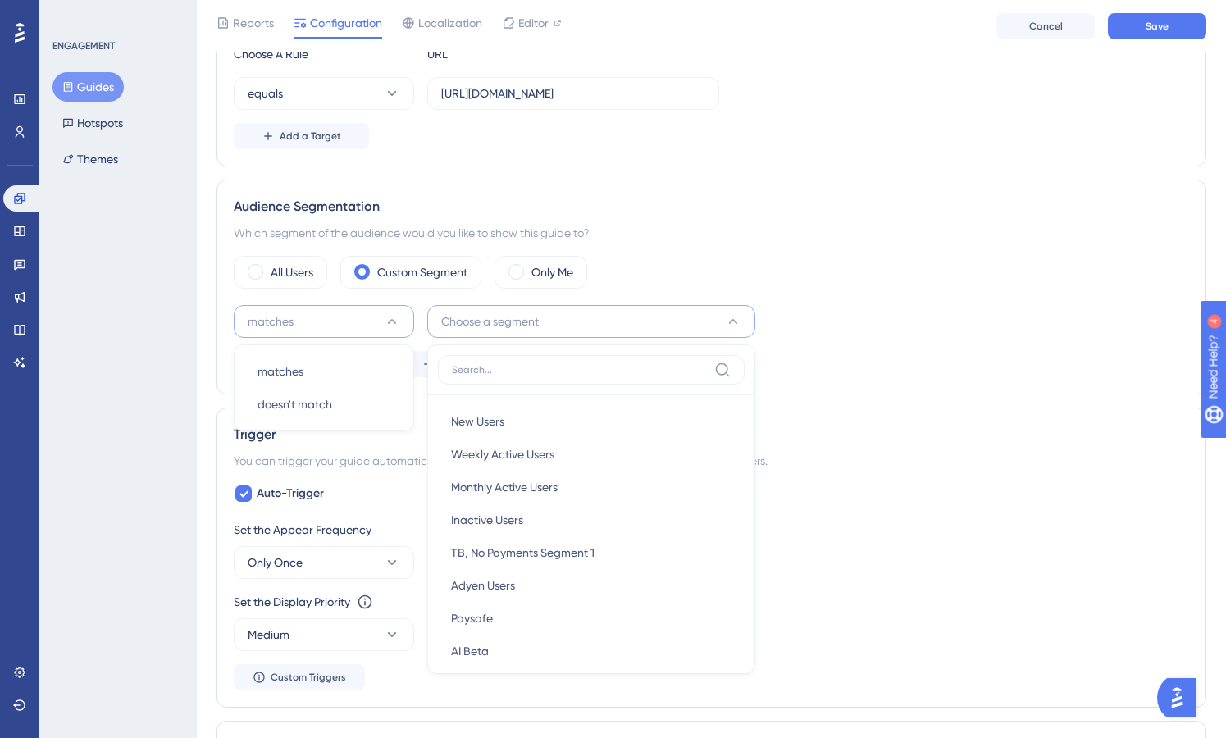
click at [975, 176] on div "Status: Inactive Guide Information Guide ID: 151087 Copy Guide Name Document Ch…" at bounding box center [712, 487] width 990 height 1678
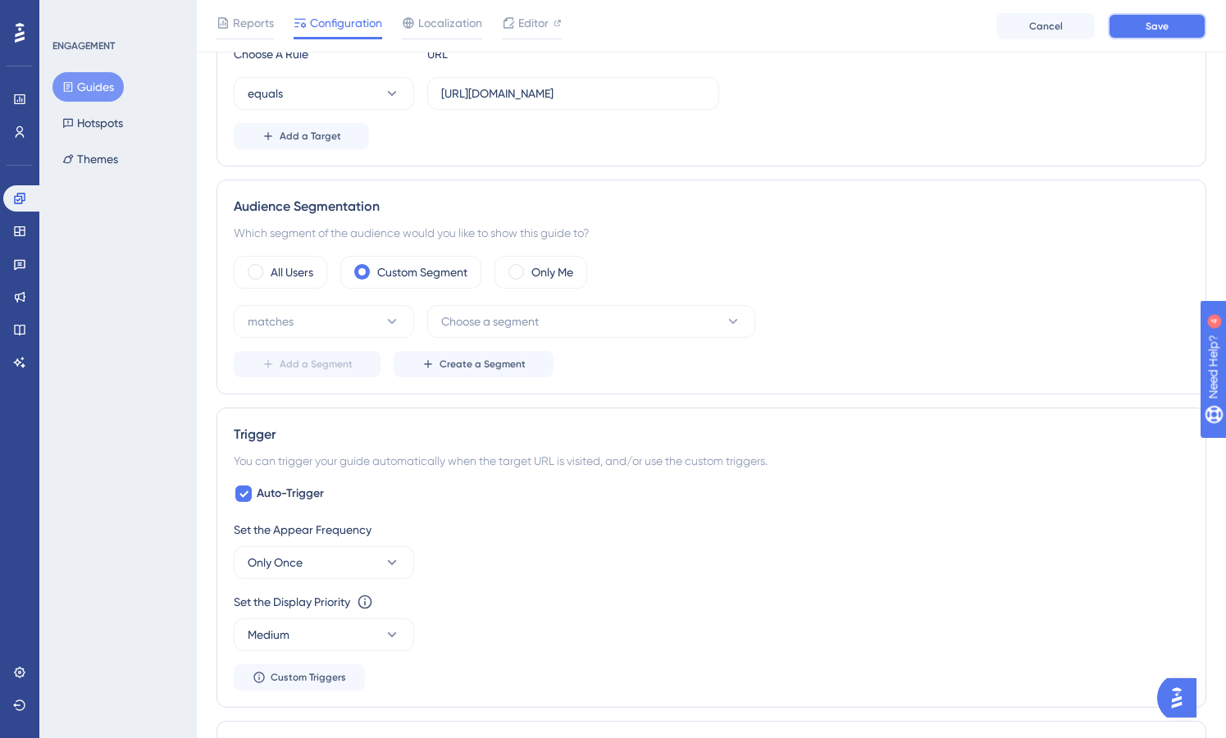
click at [1179, 22] on button "Save" at bounding box center [1157, 26] width 98 height 26
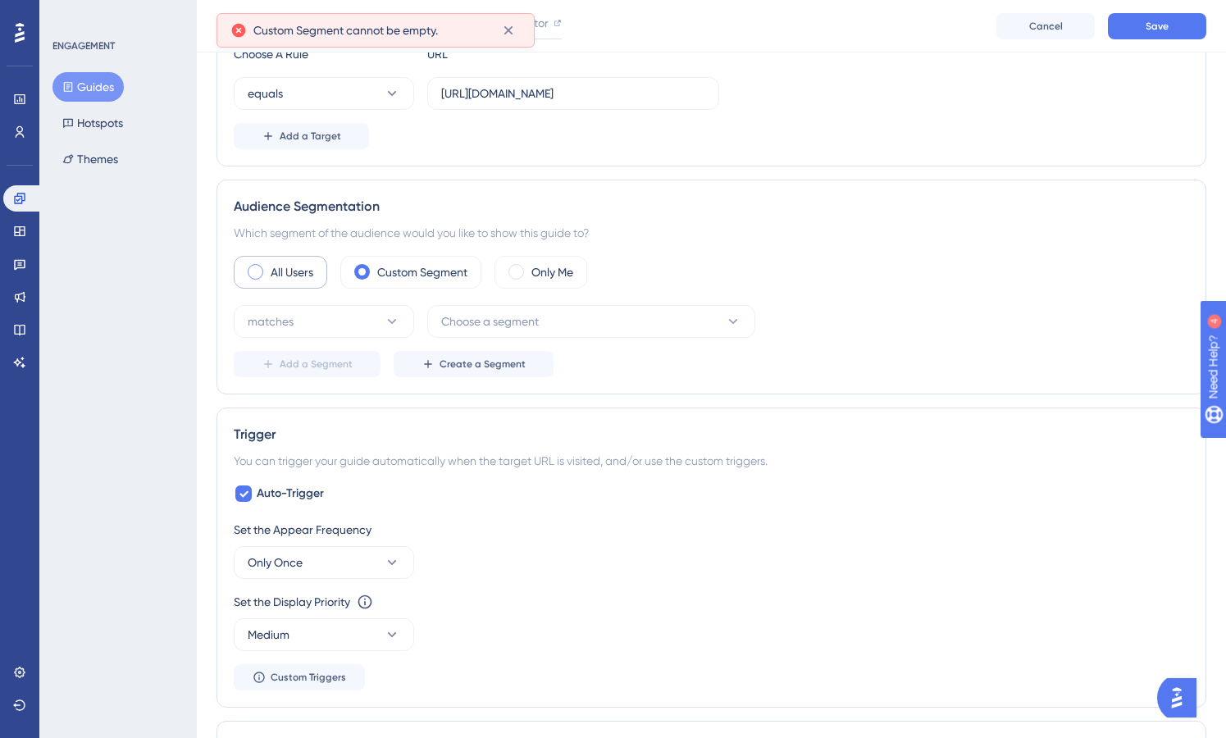
click at [296, 267] on label "All Users" at bounding box center [292, 273] width 43 height 20
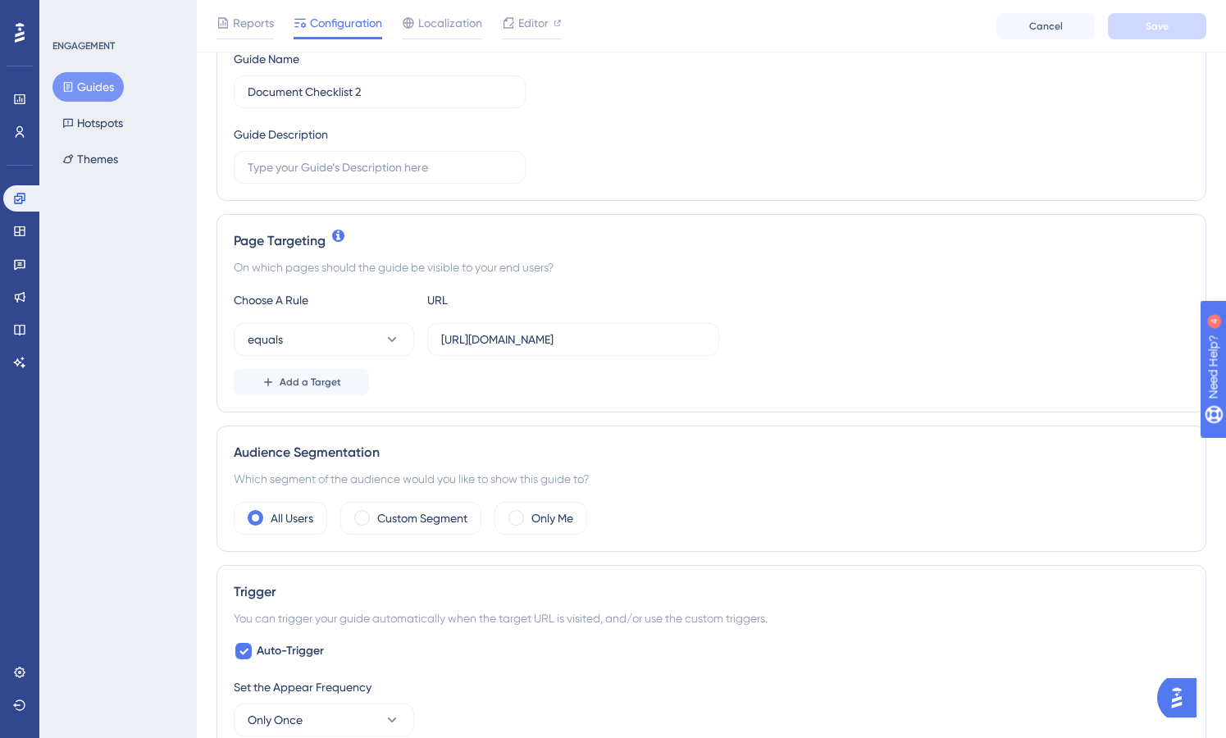
scroll to position [0, 0]
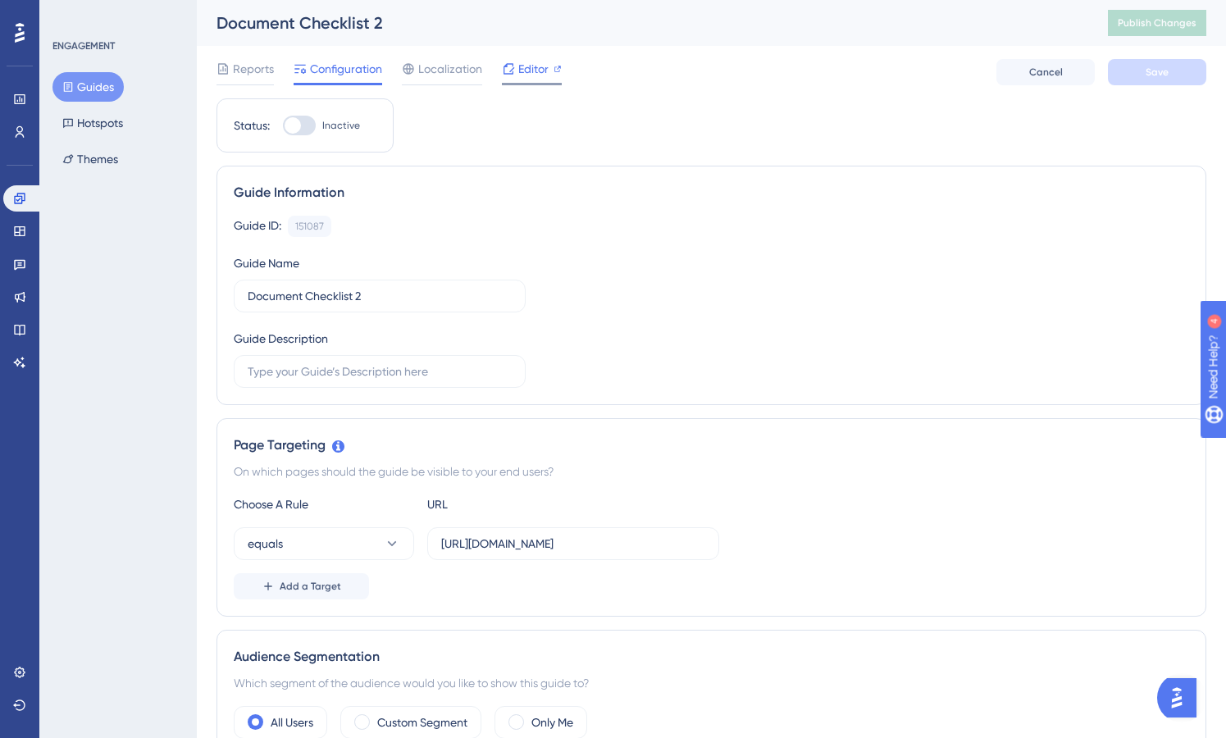
click at [520, 71] on span "Editor" at bounding box center [533, 69] width 30 height 20
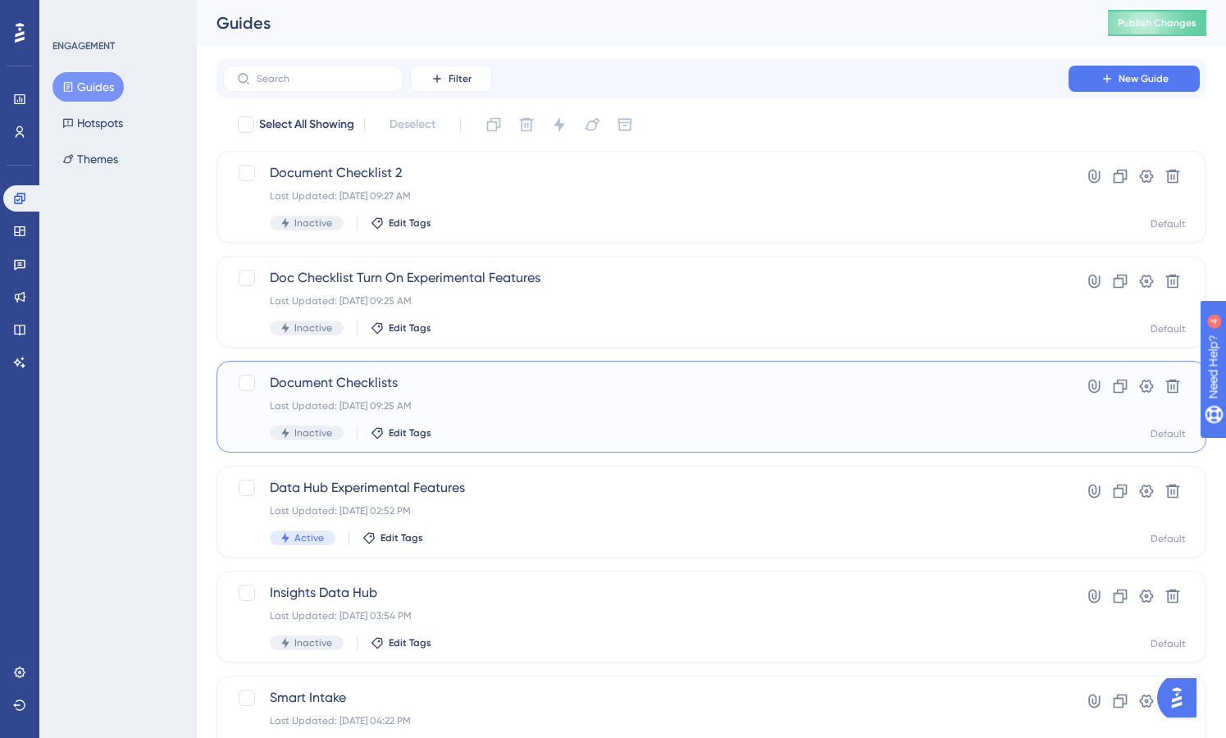
click at [368, 377] on span "Document Checklists" at bounding box center [646, 383] width 752 height 20
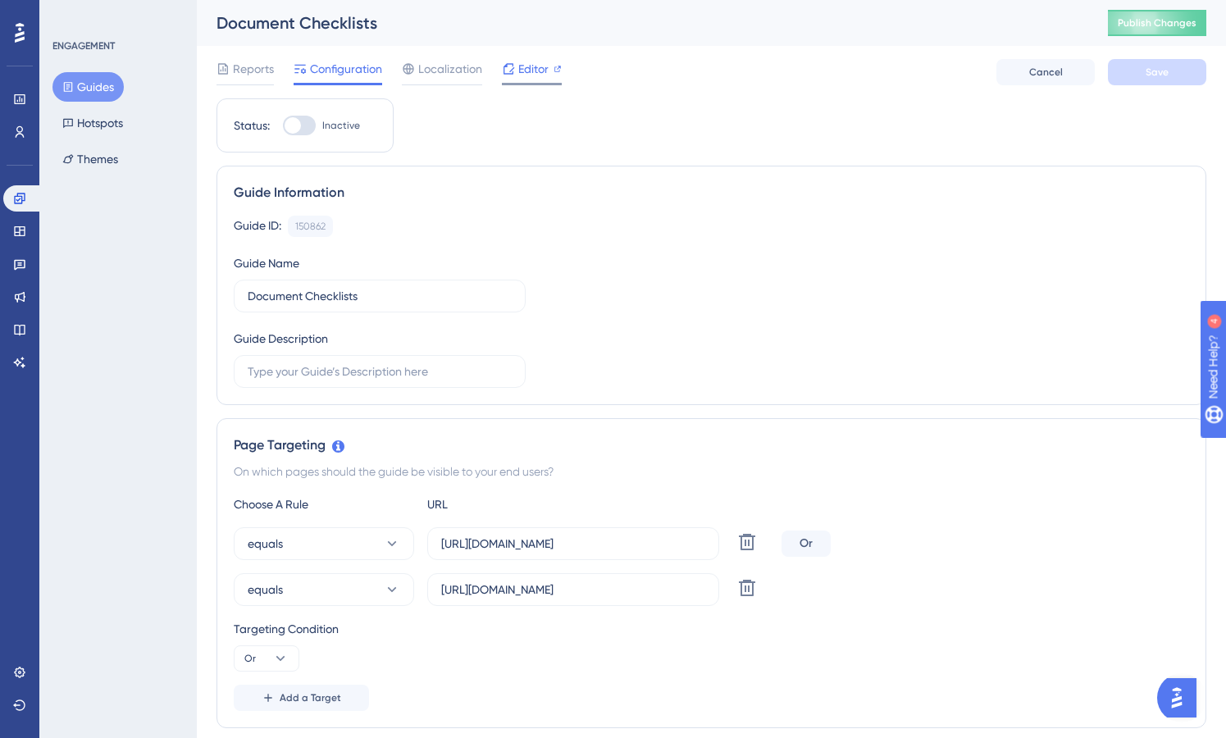
click at [534, 65] on span "Editor" at bounding box center [533, 69] width 30 height 20
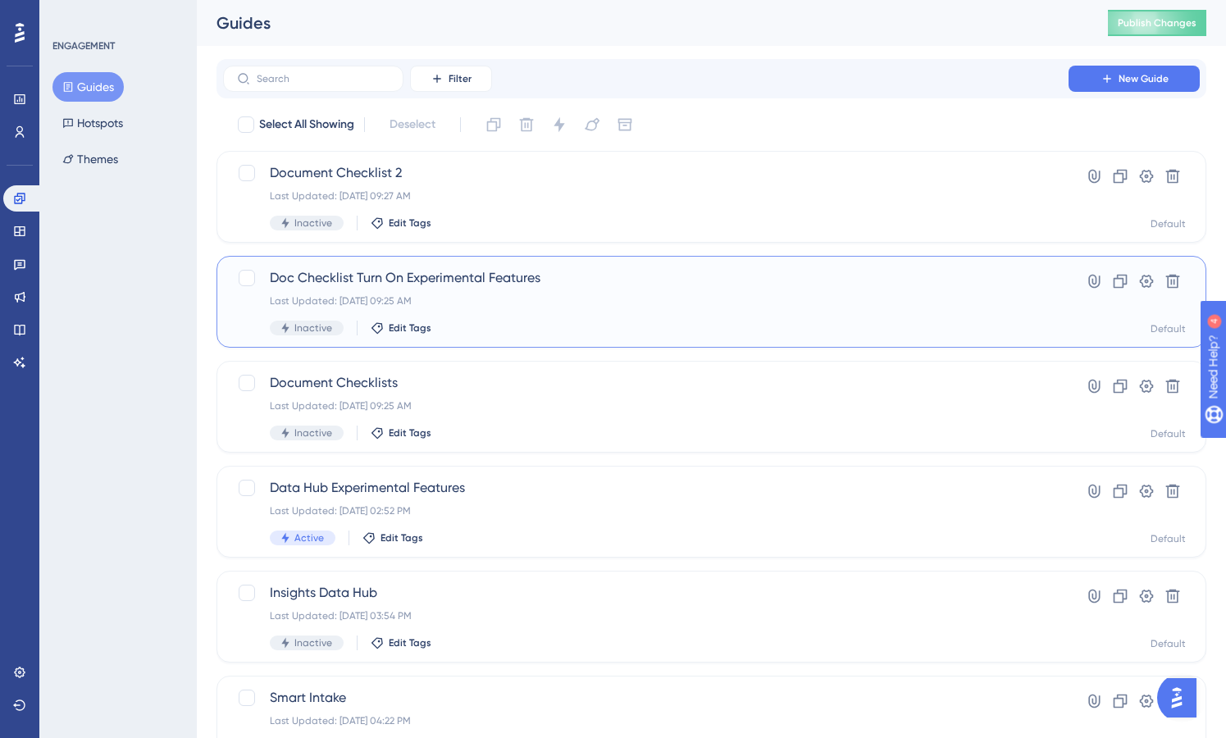
click at [482, 278] on span "Doc Checklist Turn On Experimental Features" at bounding box center [646, 278] width 752 height 20
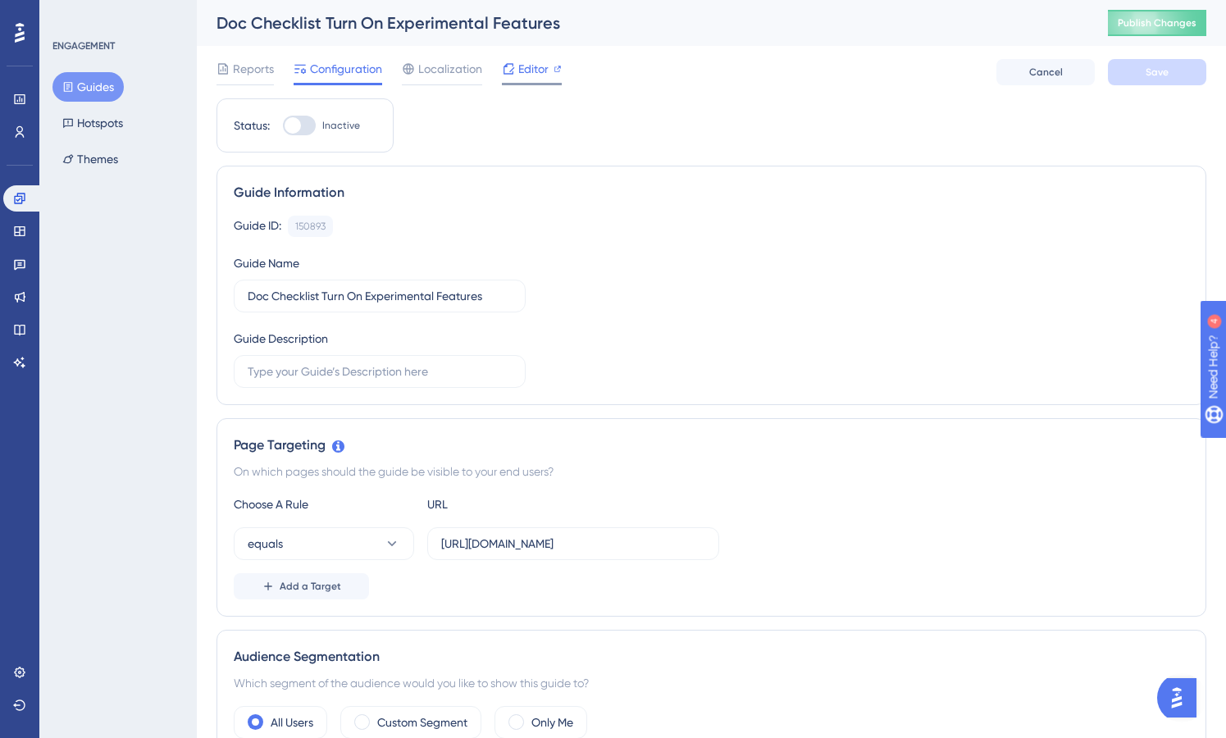
click at [518, 64] on span "Editor" at bounding box center [533, 69] width 30 height 20
click at [1171, 23] on span "Publish Changes" at bounding box center [1157, 22] width 79 height 13
click at [528, 71] on span "Editor" at bounding box center [533, 69] width 30 height 20
